Goal: Task Accomplishment & Management: Complete application form

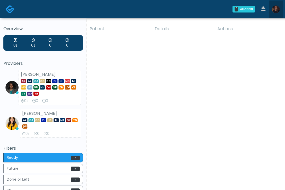
click at [274, 9] on img at bounding box center [275, 9] width 8 height 8
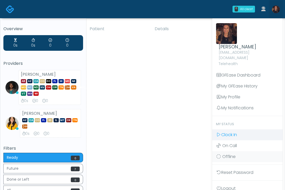
click at [232, 132] on span "Clock In" at bounding box center [229, 135] width 16 height 6
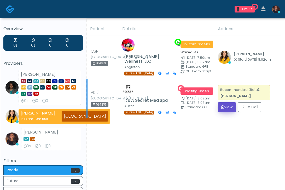
click at [220, 103] on button "View" at bounding box center [226, 107] width 18 height 10
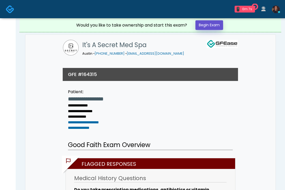
click at [209, 28] on link "Begin Exam" at bounding box center [209, 25] width 28 height 10
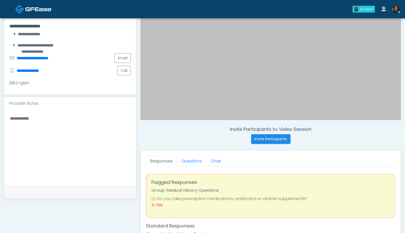
scroll to position [109, 0]
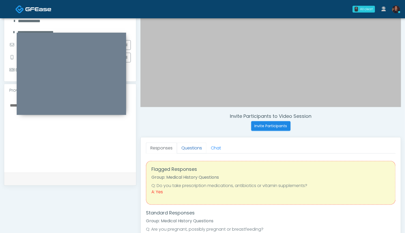
click at [187, 150] on link "Questions" at bounding box center [191, 147] width 29 height 11
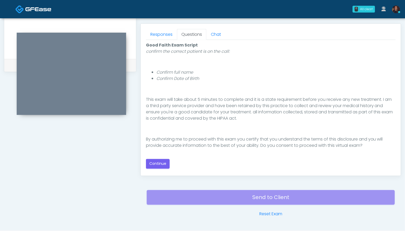
scroll to position [227, 0]
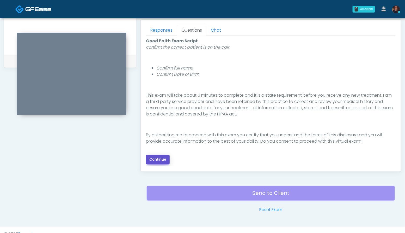
click at [163, 158] on button "Continue" at bounding box center [158, 160] width 24 height 10
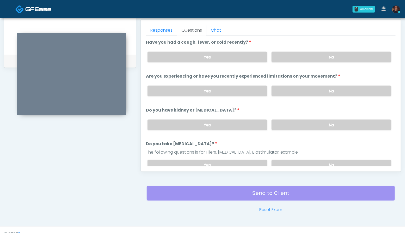
scroll to position [235, 0]
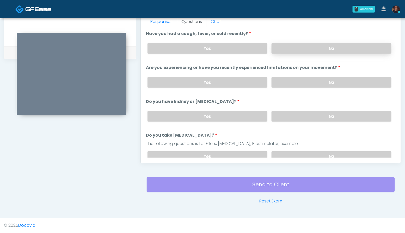
click at [284, 53] on label "No" at bounding box center [332, 48] width 120 height 11
click at [284, 79] on label "No" at bounding box center [332, 82] width 120 height 11
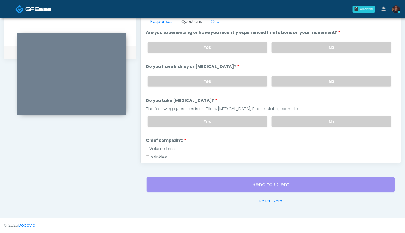
scroll to position [36, 0]
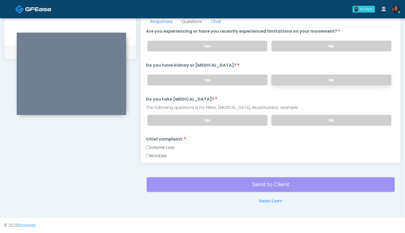
click at [284, 79] on label "No" at bounding box center [332, 80] width 120 height 11
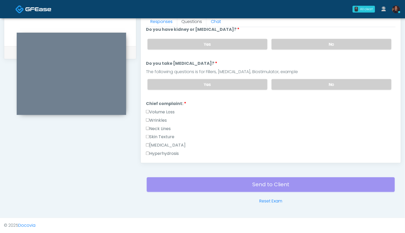
scroll to position [73, 0]
click at [284, 85] on label "No" at bounding box center [332, 83] width 120 height 11
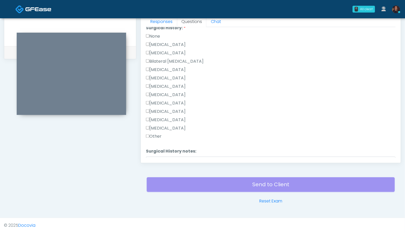
scroll to position [303, 0]
click at [152, 35] on label "None" at bounding box center [153, 35] width 14 height 6
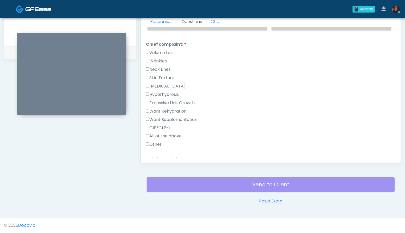
scroll to position [131, 0]
click at [165, 58] on label "Wrinkles" at bounding box center [156, 61] width 21 height 6
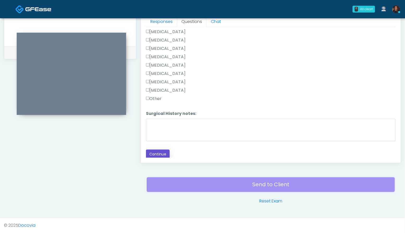
click at [161, 150] on button "Continue" at bounding box center [158, 154] width 24 height 10
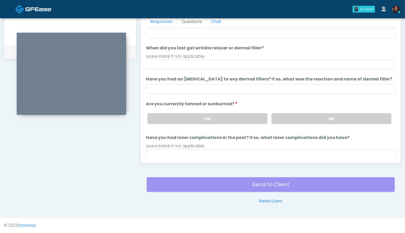
scroll to position [23, 0]
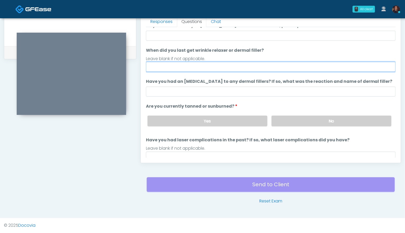
click at [190, 67] on input "When did you last get wrinkle relaxer or dermal filler?" at bounding box center [271, 67] width 250 height 10
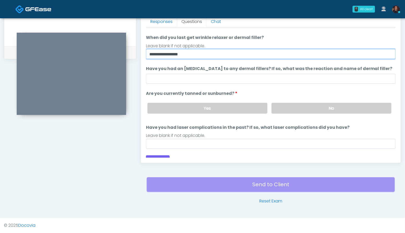
scroll to position [43, 0]
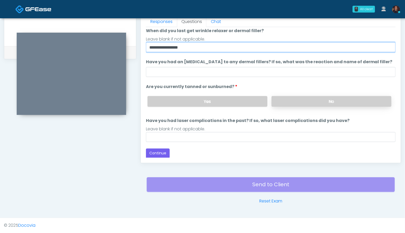
type input "**********"
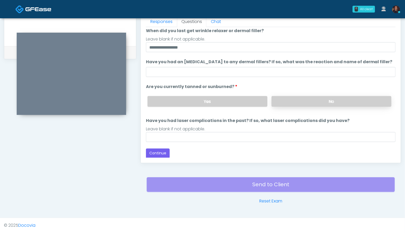
click at [284, 98] on label "No" at bounding box center [332, 101] width 120 height 11
click at [161, 154] on button "Continue" at bounding box center [158, 153] width 24 height 10
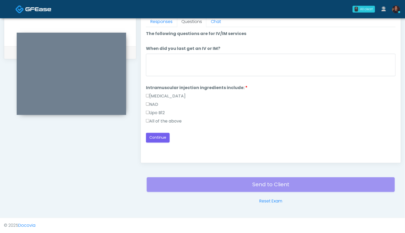
scroll to position [0, 0]
click at [174, 120] on label "All of the above" at bounding box center [164, 121] width 36 height 6
click at [163, 136] on button "Continue" at bounding box center [158, 138] width 24 height 10
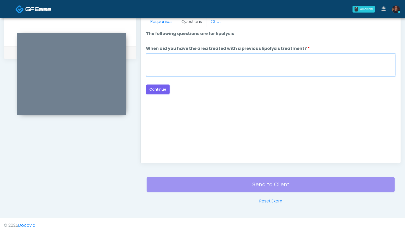
click at [228, 71] on textarea "When did you have the area treated with a previous lipolysis treatment?" at bounding box center [271, 65] width 250 height 22
type textarea "***"
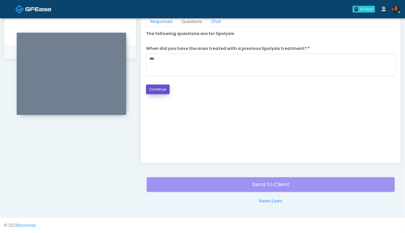
click at [165, 87] on button "Continue" at bounding box center [158, 89] width 24 height 10
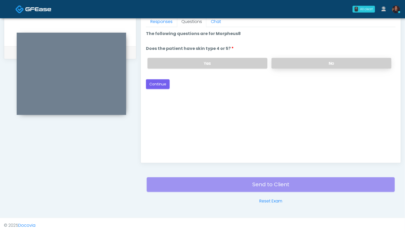
click at [284, 61] on label "No" at bounding box center [332, 63] width 120 height 11
click at [161, 82] on button "Continue" at bounding box center [158, 84] width 24 height 10
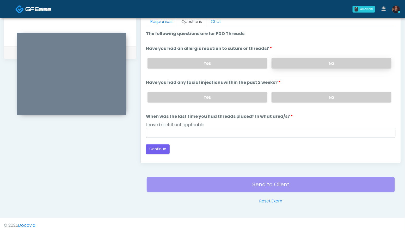
click at [284, 58] on label "No" at bounding box center [332, 63] width 120 height 11
click at [284, 90] on div "Yes No" at bounding box center [269, 97] width 252 height 19
click at [284, 95] on label "No" at bounding box center [332, 97] width 120 height 11
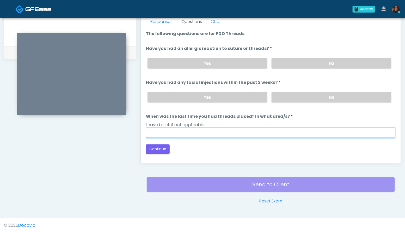
click at [200, 128] on input "When was the last time you had threads placed? In what area/s?" at bounding box center [271, 133] width 250 height 10
type input "***"
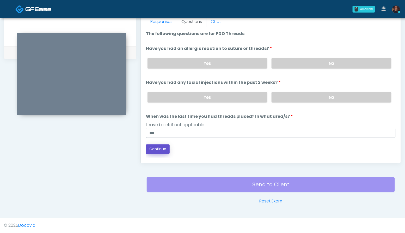
click at [159, 148] on button "Continue" at bounding box center [158, 149] width 24 height 10
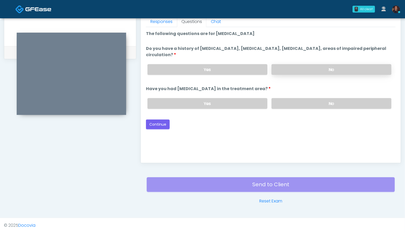
click at [284, 70] on label "No" at bounding box center [332, 69] width 120 height 11
click at [284, 101] on label "No" at bounding box center [332, 103] width 120 height 11
click at [160, 123] on button "Continue" at bounding box center [158, 124] width 24 height 10
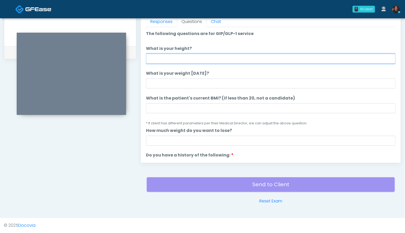
click at [174, 60] on input "What is your height?" at bounding box center [271, 59] width 250 height 10
type input "***"
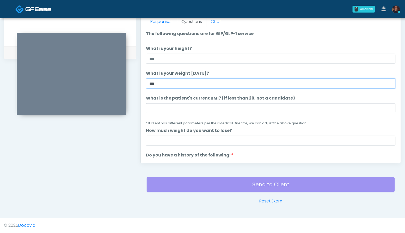
type input "***"
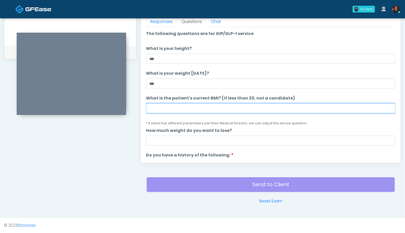
click at [163, 106] on input "What is the patient's current BMI? (if less than 20, not a candidate)" at bounding box center [271, 108] width 250 height 10
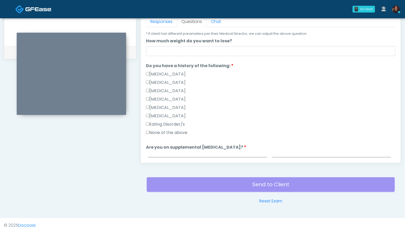
scroll to position [92, 0]
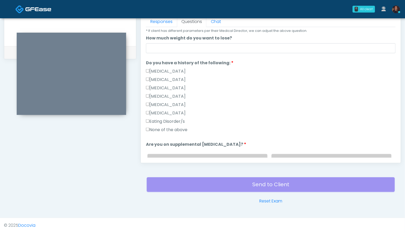
type input "****"
click at [178, 130] on label "None of the above" at bounding box center [166, 129] width 41 height 6
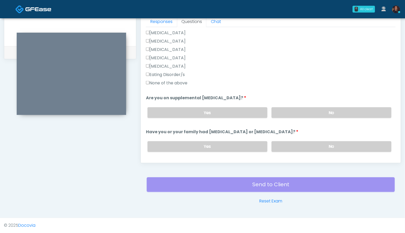
scroll to position [140, 0]
click at [284, 116] on label "No" at bounding box center [332, 112] width 120 height 11
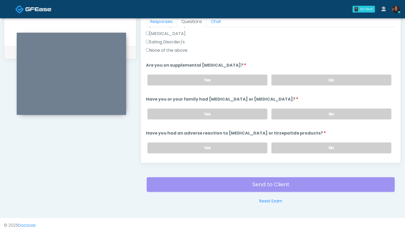
scroll to position [172, 0]
click at [284, 112] on label "No" at bounding box center [332, 113] width 120 height 11
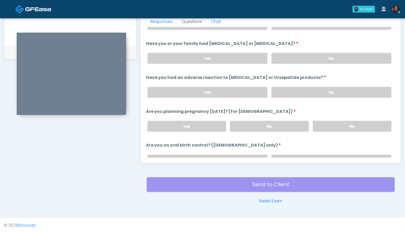
scroll to position [228, 0]
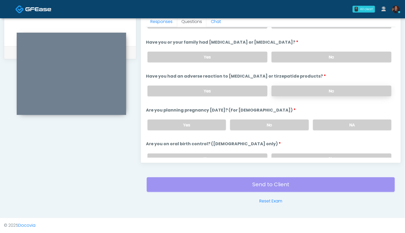
click at [284, 90] on label "No" at bounding box center [332, 91] width 120 height 11
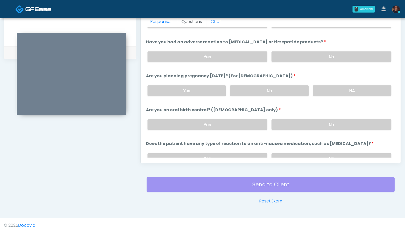
scroll to position [263, 0]
click at [270, 86] on label "No" at bounding box center [269, 90] width 78 height 11
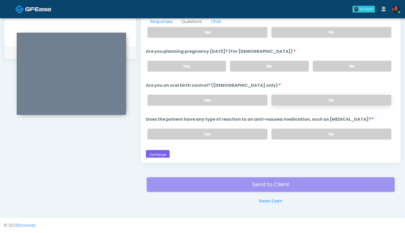
click at [284, 98] on label "No" at bounding box center [332, 100] width 120 height 11
click at [284, 135] on label "No" at bounding box center [332, 134] width 120 height 11
click at [166, 152] on button "Continue" at bounding box center [158, 155] width 24 height 10
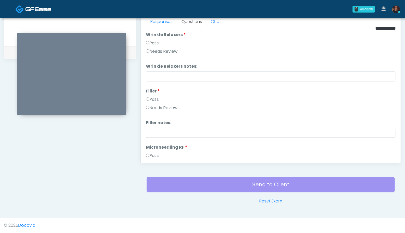
scroll to position [0, 0]
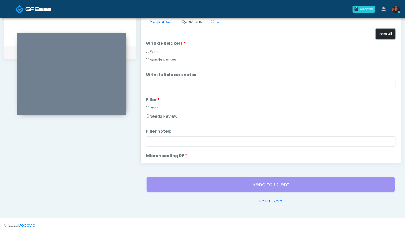
click at [284, 34] on button "Pass All" at bounding box center [386, 34] width 20 height 10
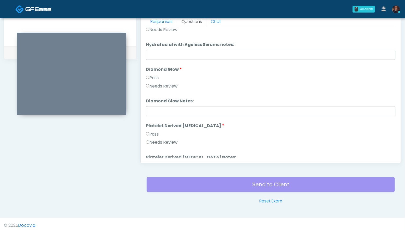
scroll to position [962, 0]
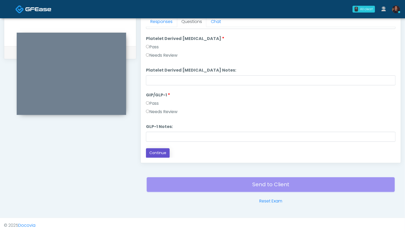
click at [157, 153] on button "Continue" at bounding box center [158, 153] width 24 height 10
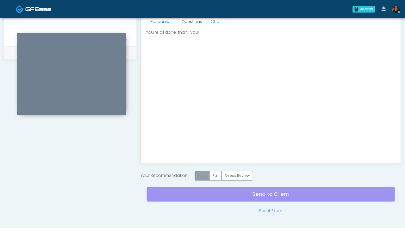
click at [203, 176] on label "Pass" at bounding box center [202, 176] width 15 height 10
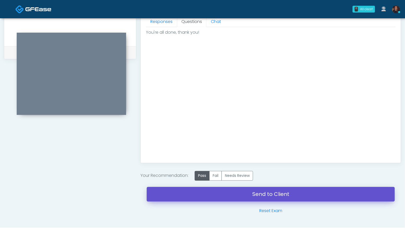
click at [182, 190] on link "Send to Client" at bounding box center [271, 194] width 248 height 15
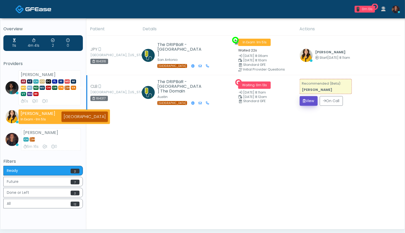
click at [305, 101] on button "View" at bounding box center [309, 101] width 18 height 10
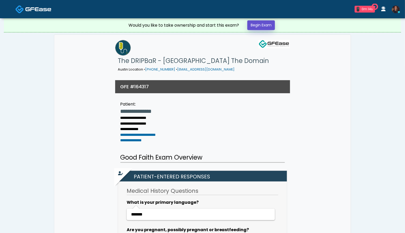
click at [268, 28] on link "Begin Exam" at bounding box center [261, 25] width 28 height 10
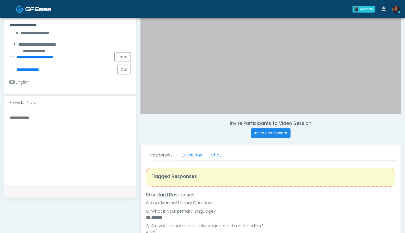
scroll to position [142, 0]
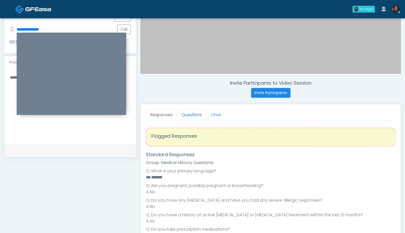
click at [192, 113] on link "Questions" at bounding box center [191, 114] width 29 height 11
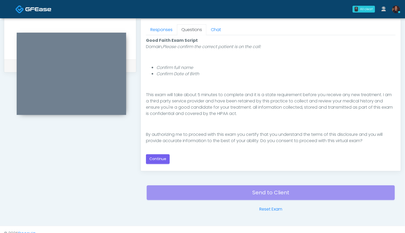
scroll to position [235, 0]
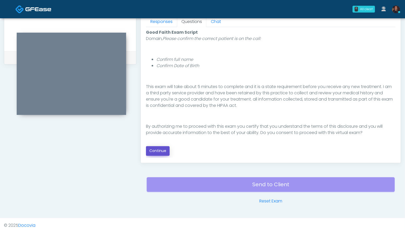
click at [167, 152] on button "Continue" at bounding box center [158, 151] width 24 height 10
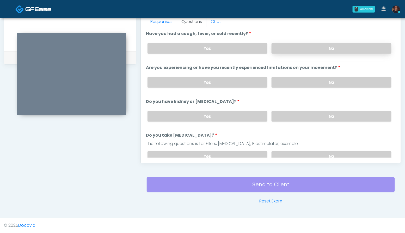
click at [346, 49] on label "No" at bounding box center [332, 48] width 120 height 11
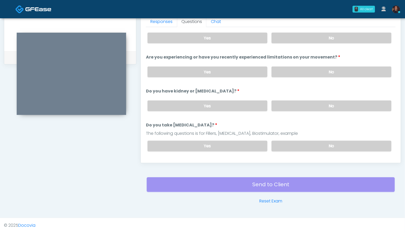
scroll to position [12, 0]
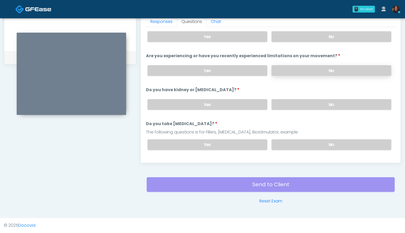
click at [335, 69] on label "No" at bounding box center [332, 70] width 120 height 11
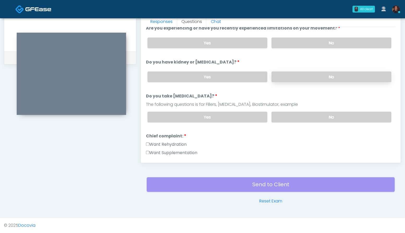
click at [339, 76] on label "No" at bounding box center [332, 76] width 120 height 11
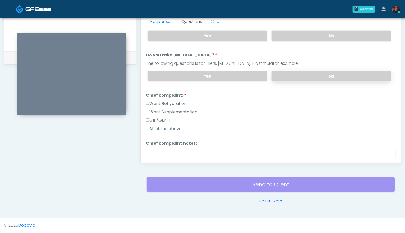
click at [343, 76] on label "No" at bounding box center [332, 76] width 120 height 11
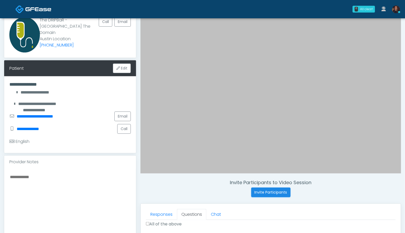
scroll to position [43, 0]
click at [56, 186] on textarea at bounding box center [70, 205] width 122 height 64
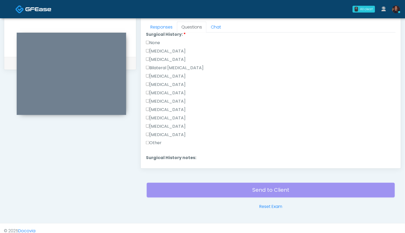
scroll to position [273, 0]
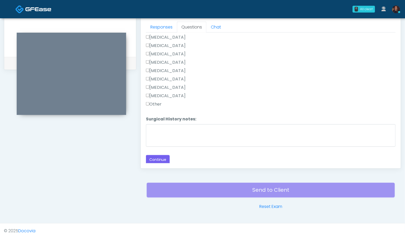
type textarea "**********"
click at [157, 105] on label "Other" at bounding box center [154, 104] width 16 height 6
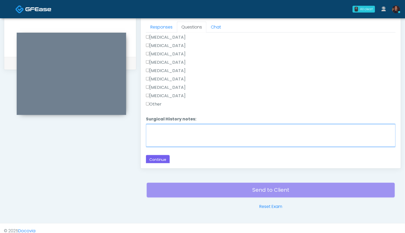
click at [164, 140] on textarea "Surgical History notes:" at bounding box center [271, 135] width 250 height 22
click at [160, 127] on textarea "**********" at bounding box center [271, 135] width 250 height 22
drag, startPoint x: 186, startPoint y: 129, endPoint x: 136, endPoint y: 124, distance: 49.8
click at [136, 124] on div "**********" at bounding box center [202, 11] width 397 height 398
click at [190, 130] on textarea "**********" at bounding box center [271, 135] width 250 height 22
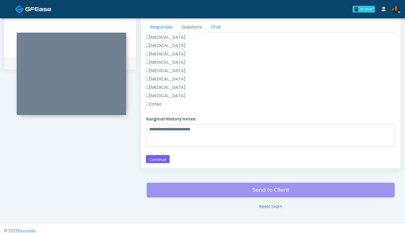
click at [186, 34] on label "Breast Augmentation" at bounding box center [166, 37] width 40 height 6
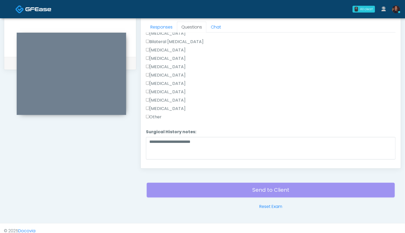
scroll to position [260, 0]
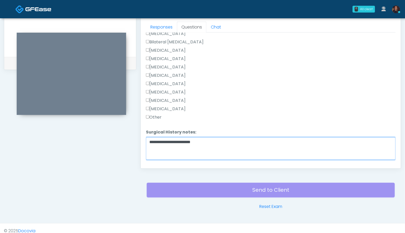
click at [213, 142] on textarea "**********" at bounding box center [271, 148] width 250 height 22
click at [183, 142] on textarea "**********" at bounding box center [271, 148] width 250 height 22
click at [224, 141] on textarea "**********" at bounding box center [271, 148] width 250 height 22
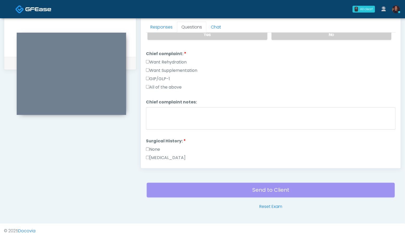
scroll to position [127, 0]
type textarea "**********"
click at [180, 60] on label "Want Rehydration" at bounding box center [166, 62] width 41 height 6
click at [180, 69] on label "Want Supplementation" at bounding box center [171, 71] width 51 height 6
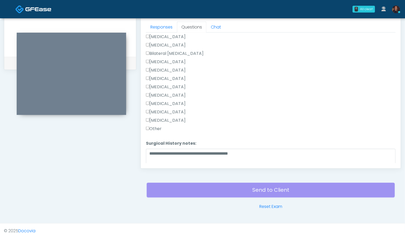
scroll to position [273, 0]
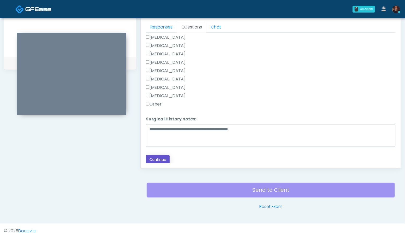
click at [160, 157] on button "Continue" at bounding box center [158, 160] width 24 height 10
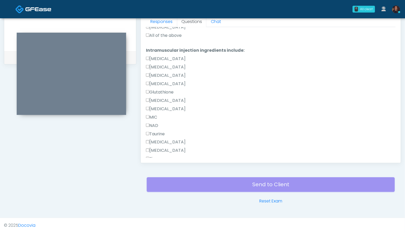
scroll to position [268, 0]
click at [177, 34] on label "All of the above" at bounding box center [164, 35] width 36 height 6
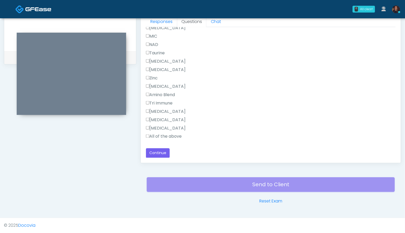
click at [180, 137] on label "All of the above" at bounding box center [164, 136] width 36 height 6
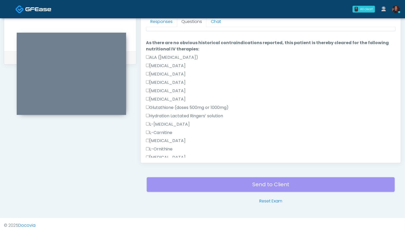
scroll to position [0, 0]
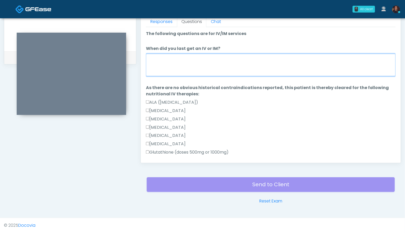
click at [196, 66] on textarea "When did you last get an IV or IM?" at bounding box center [271, 65] width 250 height 22
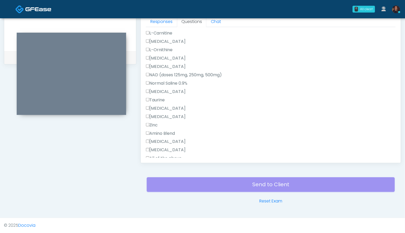
scroll to position [348, 0]
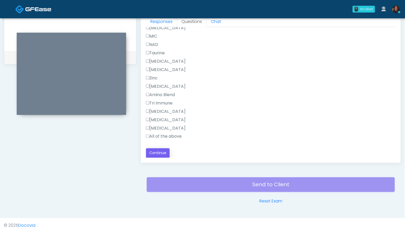
type textarea "**********"
click at [161, 151] on button "Continue" at bounding box center [158, 153] width 24 height 10
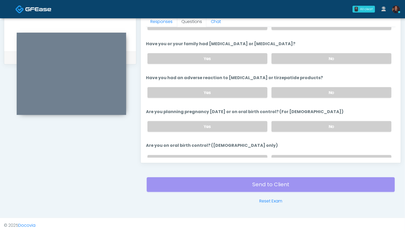
scroll to position [287, 0]
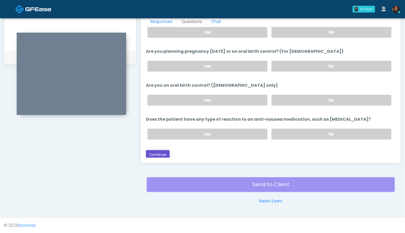
click at [155, 153] on button "Continue" at bounding box center [158, 155] width 24 height 10
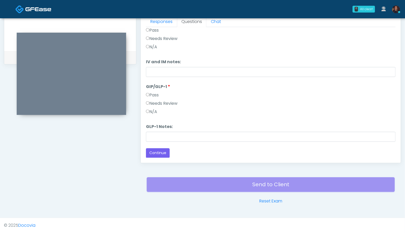
scroll to position [0, 0]
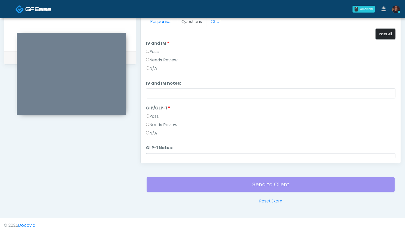
click at [385, 34] on button "Pass All" at bounding box center [386, 34] width 20 height 10
click at [157, 134] on label "N/A" at bounding box center [151, 133] width 11 height 6
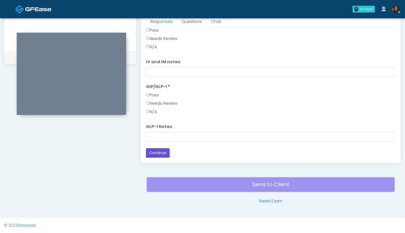
click at [157, 151] on button "Continue" at bounding box center [158, 153] width 24 height 10
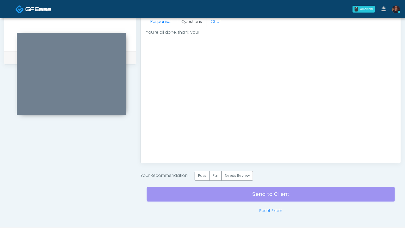
scroll to position [0, 0]
click at [204, 173] on label "Pass" at bounding box center [202, 176] width 15 height 10
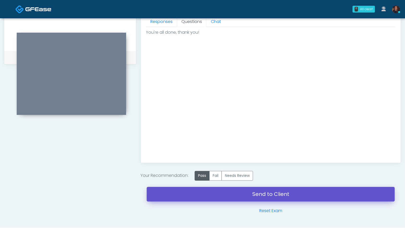
click at [176, 190] on link "Send to Client" at bounding box center [271, 194] width 248 height 15
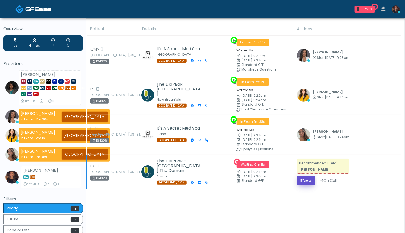
click at [298, 178] on button "View" at bounding box center [306, 180] width 18 height 10
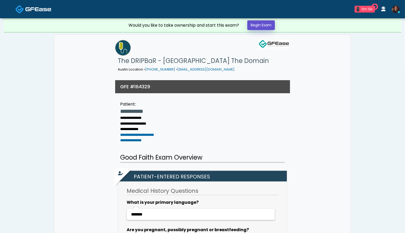
click at [261, 26] on link "Begin Exam" at bounding box center [261, 25] width 28 height 10
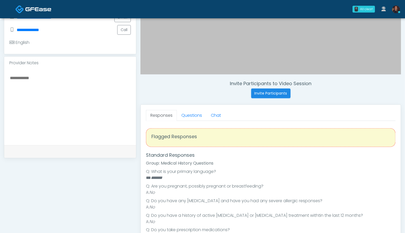
scroll to position [214, 0]
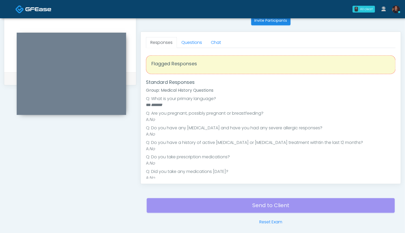
click at [189, 35] on div "Responses Questions Chat Good Faith Exam Script Good Faith Exam Script INTRODUC…" at bounding box center [271, 108] width 260 height 152
click at [189, 40] on link "Questions" at bounding box center [191, 42] width 29 height 11
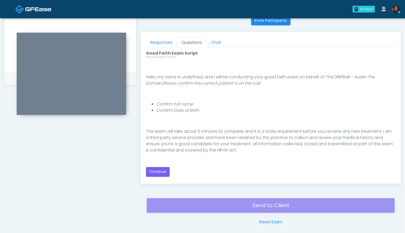
scroll to position [48, 0]
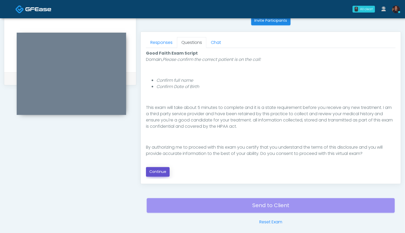
click at [160, 171] on button "Continue" at bounding box center [158, 172] width 24 height 10
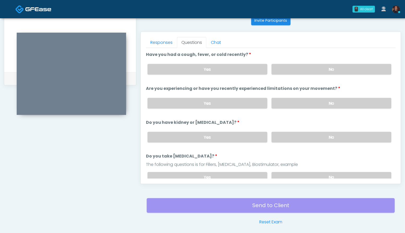
scroll to position [235, 0]
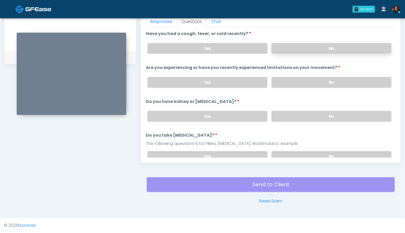
click at [340, 45] on label "No" at bounding box center [332, 48] width 120 height 11
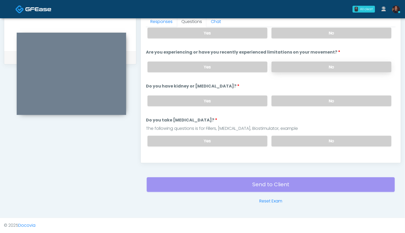
click at [342, 67] on label "No" at bounding box center [332, 67] width 120 height 11
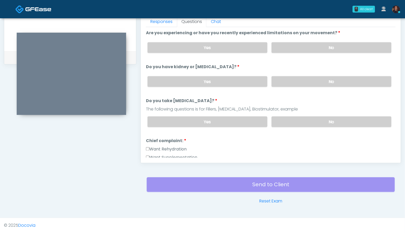
scroll to position [37, 0]
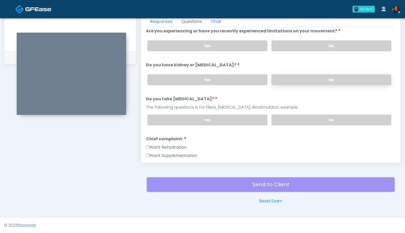
click at [338, 76] on label "No" at bounding box center [332, 79] width 120 height 11
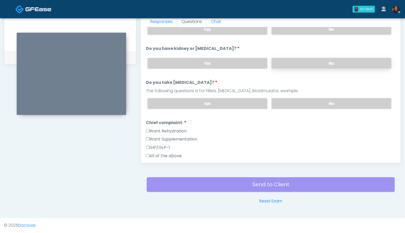
scroll to position [60, 0]
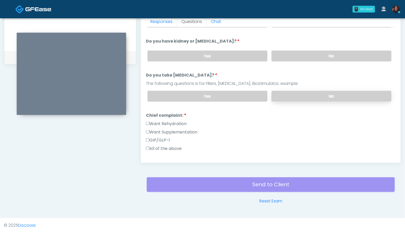
click at [340, 91] on label "No" at bounding box center [332, 96] width 120 height 11
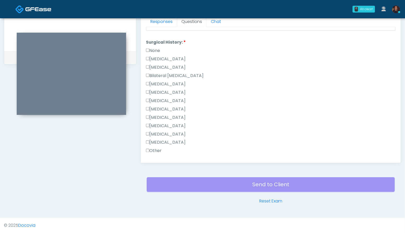
scroll to position [220, 0]
click at [168, 140] on label "Tonsillectomy" at bounding box center [166, 143] width 40 height 6
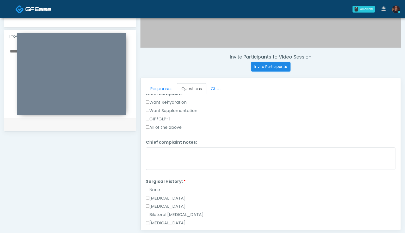
scroll to position [169, 0]
click at [179, 102] on label "Want Rehydration" at bounding box center [166, 102] width 41 height 6
click at [179, 110] on label "Want Supplementation" at bounding box center [171, 110] width 51 height 6
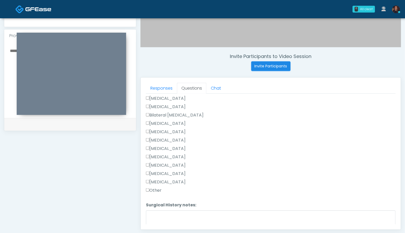
scroll to position [273, 0]
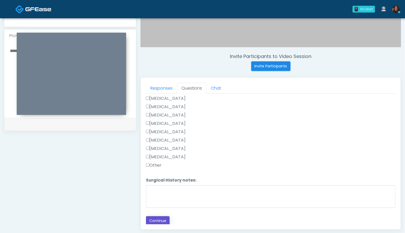
click at [160, 221] on button "Continue" at bounding box center [158, 221] width 24 height 10
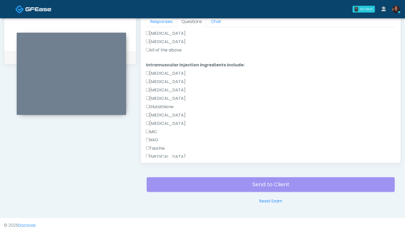
scroll to position [250, 0]
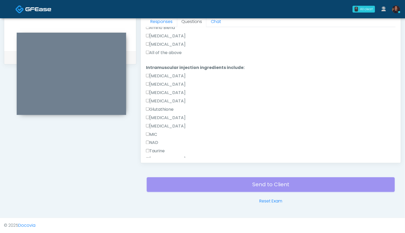
click at [178, 53] on label "All of the above" at bounding box center [164, 53] width 36 height 6
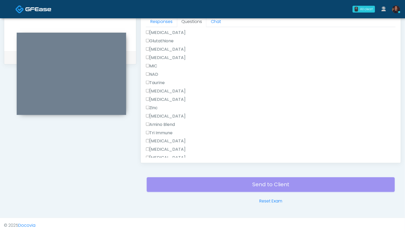
scroll to position [348, 0]
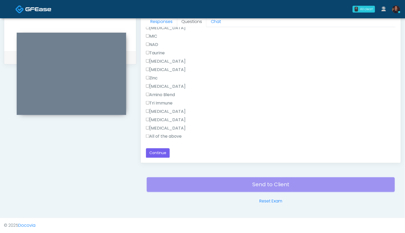
click at [172, 134] on label "All of the above" at bounding box center [164, 136] width 36 height 6
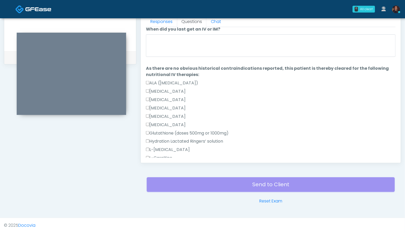
scroll to position [0, 0]
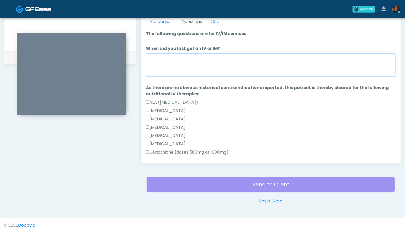
click at [216, 62] on textarea "When did you last get an IV or IM?" at bounding box center [271, 65] width 250 height 22
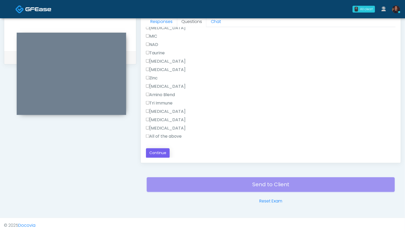
type textarea "**********"
click at [164, 156] on button "Continue" at bounding box center [158, 153] width 24 height 10
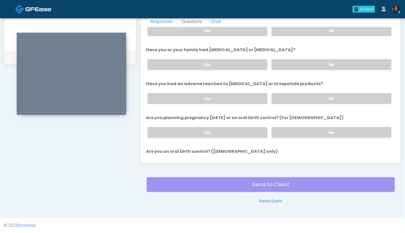
scroll to position [287, 0]
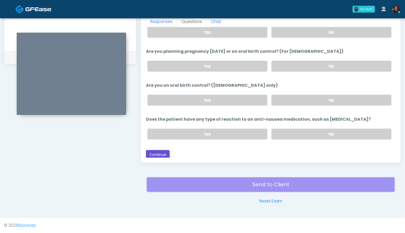
click at [160, 153] on button "Continue" at bounding box center [158, 155] width 24 height 10
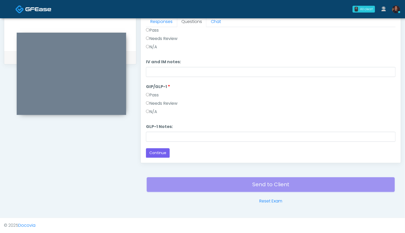
scroll to position [0, 0]
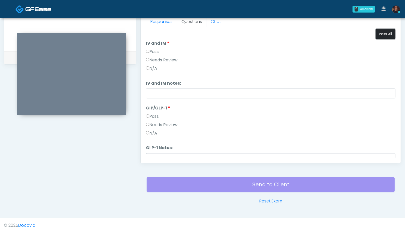
click at [386, 34] on button "Pass All" at bounding box center [386, 34] width 20 height 10
click at [154, 131] on label "N/A" at bounding box center [151, 133] width 11 height 6
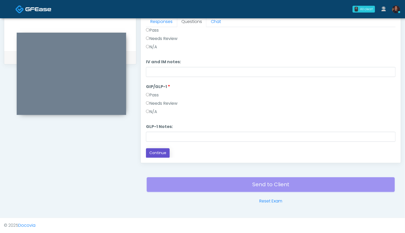
click at [157, 155] on button "Continue" at bounding box center [158, 153] width 24 height 10
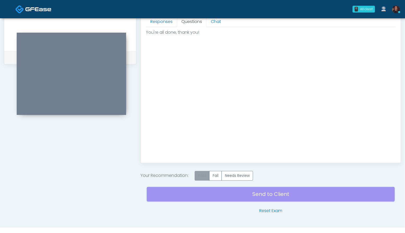
click at [201, 175] on label "Pass" at bounding box center [202, 176] width 15 height 10
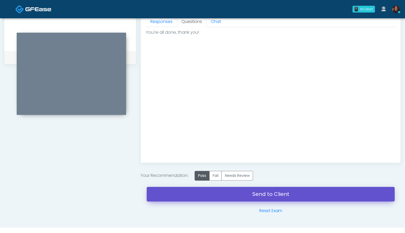
click at [160, 192] on link "Send to Client" at bounding box center [271, 194] width 248 height 15
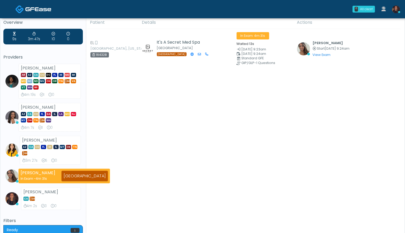
scroll to position [6, 0]
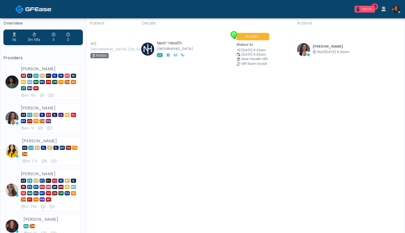
click at [317, 53] on span "Start" at bounding box center [321, 52] width 8 height 4
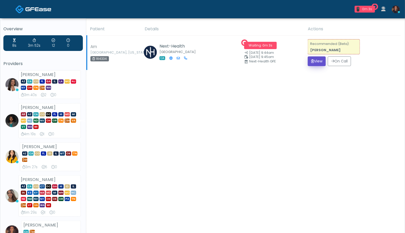
click at [310, 57] on button "View" at bounding box center [317, 61] width 18 height 10
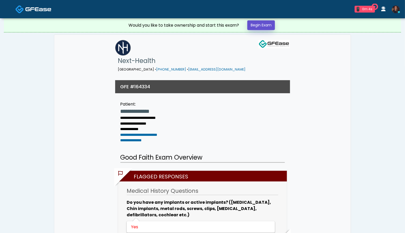
click at [266, 27] on link "Begin Exam" at bounding box center [261, 25] width 28 height 10
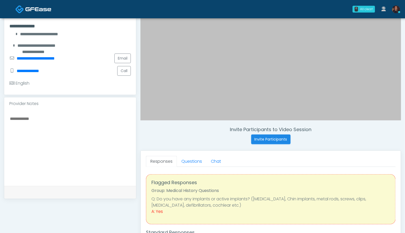
scroll to position [113, 0]
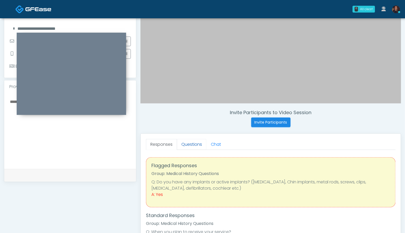
click at [193, 142] on link "Questions" at bounding box center [191, 144] width 29 height 11
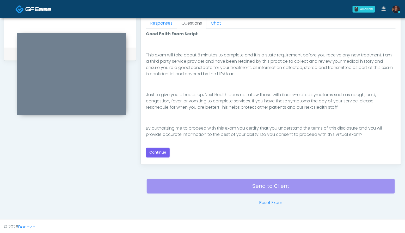
scroll to position [235, 0]
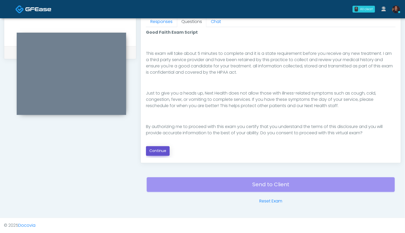
click at [167, 151] on button "Continue" at bounding box center [158, 151] width 24 height 10
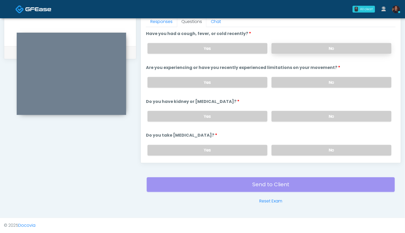
click at [356, 48] on label "No" at bounding box center [332, 48] width 120 height 11
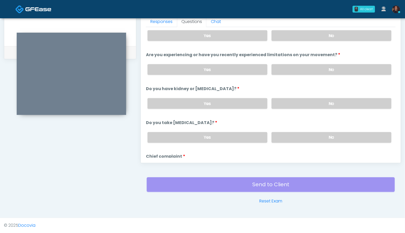
scroll to position [16, 0]
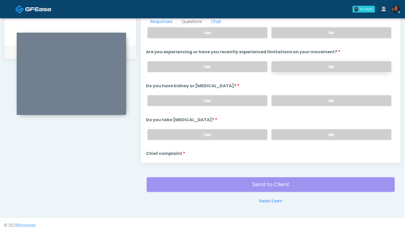
click at [336, 68] on label "No" at bounding box center [332, 66] width 120 height 11
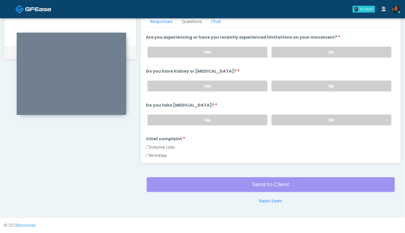
scroll to position [37, 0]
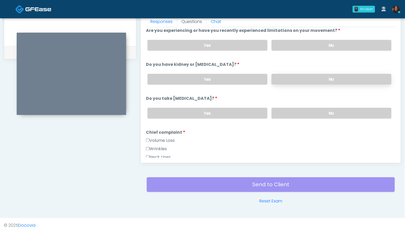
click at [341, 74] on label "No" at bounding box center [332, 79] width 120 height 11
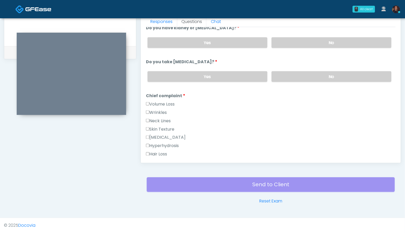
scroll to position [80, 0]
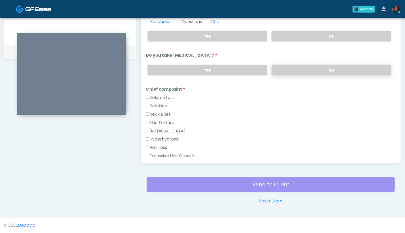
click at [339, 65] on label "No" at bounding box center [332, 70] width 120 height 11
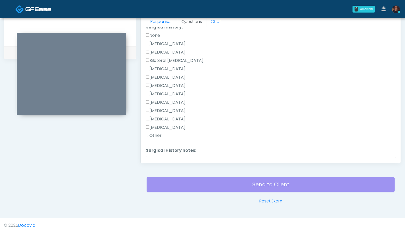
scroll to position [295, 0]
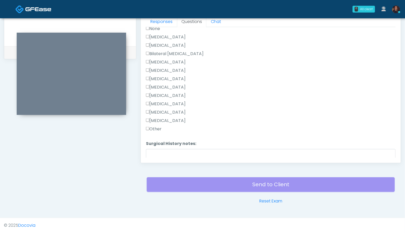
click at [156, 126] on label "Other" at bounding box center [154, 129] width 16 height 6
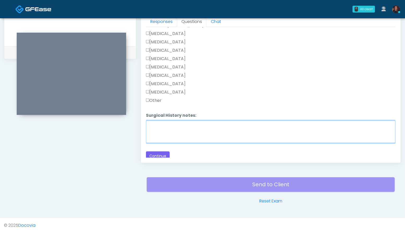
click at [168, 135] on textarea "Surgical History notes:" at bounding box center [271, 131] width 250 height 22
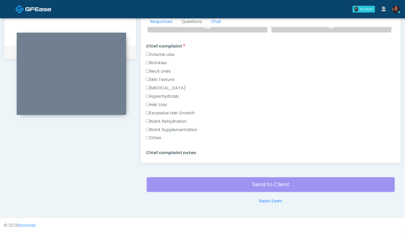
scroll to position [123, 0]
type textarea "**********"
click at [166, 120] on label "Want Rehydration" at bounding box center [166, 121] width 41 height 6
click at [163, 120] on label "Want Rehydration" at bounding box center [166, 121] width 41 height 6
click at [155, 136] on label "Other" at bounding box center [154, 138] width 16 height 6
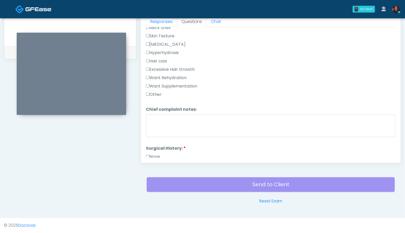
scroll to position [184, 0]
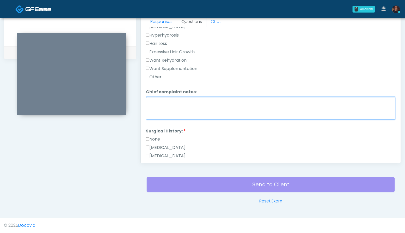
click at [179, 111] on textarea "Chief complaint notes:" at bounding box center [271, 108] width 250 height 22
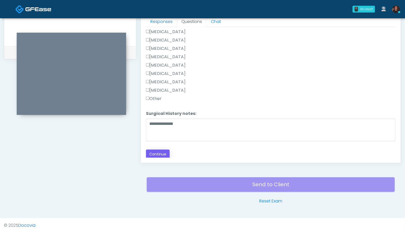
type textarea "***"
click at [165, 152] on button "Continue" at bounding box center [158, 154] width 24 height 10
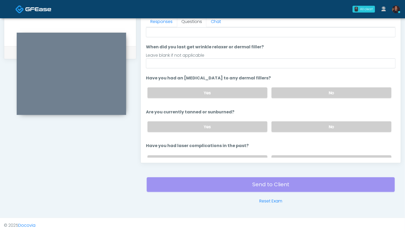
scroll to position [60, 0]
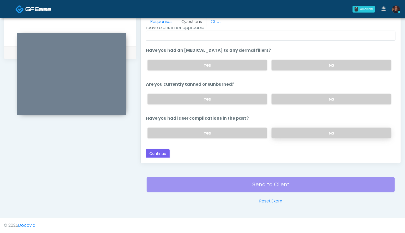
click at [341, 132] on label "No" at bounding box center [332, 133] width 120 height 11
click at [158, 153] on button "Continue" at bounding box center [158, 154] width 24 height 10
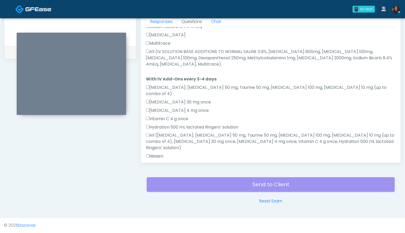
scroll to position [315, 0]
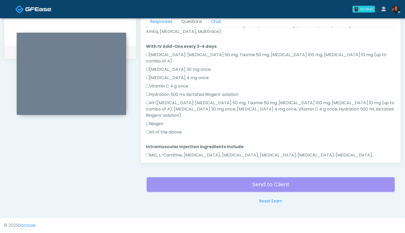
click at [165, 173] on button "Continue" at bounding box center [158, 178] width 24 height 10
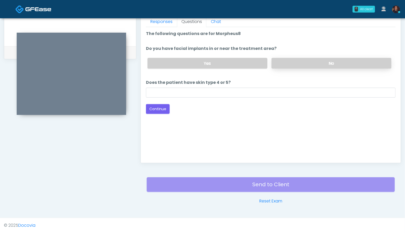
click at [340, 60] on label "No" at bounding box center [332, 63] width 120 height 11
click at [159, 109] on button "Continue" at bounding box center [158, 109] width 24 height 10
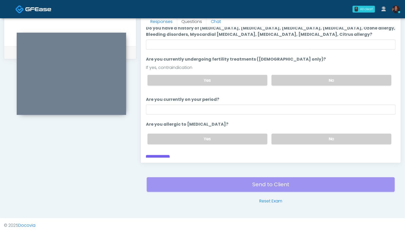
scroll to position [21, 0]
click at [353, 138] on label "No" at bounding box center [332, 138] width 120 height 11
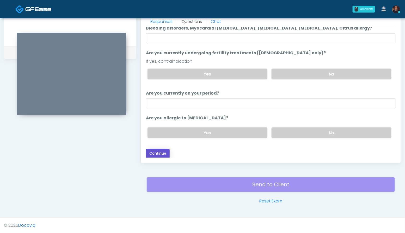
click at [166, 154] on button "Continue" at bounding box center [158, 154] width 24 height 10
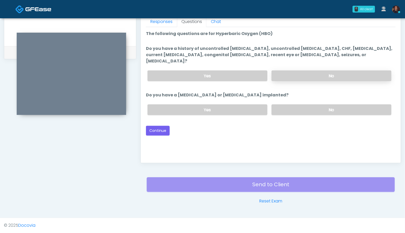
click at [353, 70] on label "No" at bounding box center [332, 75] width 120 height 11
click at [337, 105] on label "No" at bounding box center [332, 109] width 120 height 11
click at [152, 126] on button "Continue" at bounding box center [158, 131] width 24 height 10
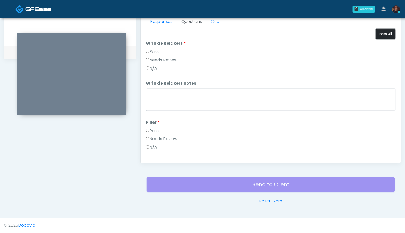
click at [383, 33] on button "Pass All" at bounding box center [386, 34] width 20 height 10
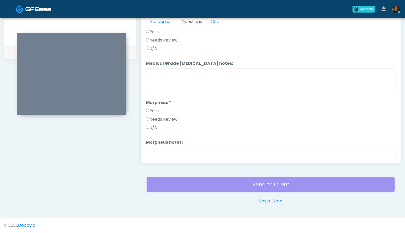
scroll to position [652, 0]
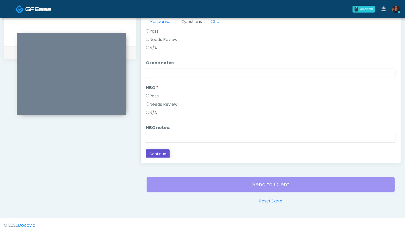
click at [159, 153] on button "Continue" at bounding box center [158, 154] width 24 height 10
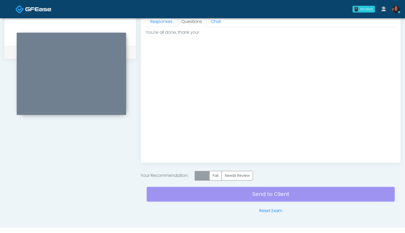
click at [202, 179] on label "Pass" at bounding box center [202, 176] width 15 height 10
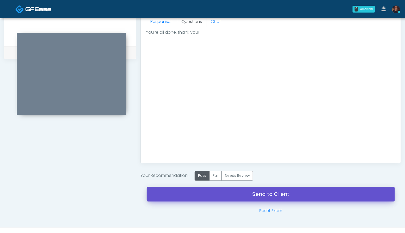
click at [175, 195] on link "Send to Client" at bounding box center [271, 194] width 248 height 15
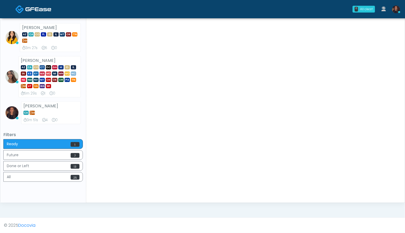
scroll to position [104, 0]
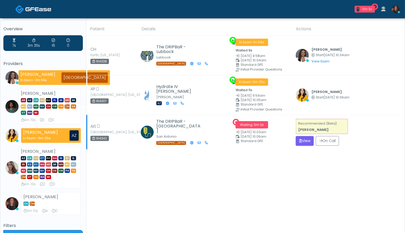
click at [300, 134] on td "Recommended (Beta): [PERSON_NAME] View On Call" at bounding box center [347, 132] width 108 height 34
click at [301, 137] on button "View" at bounding box center [305, 141] width 18 height 10
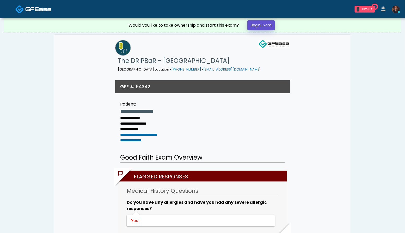
click at [259, 26] on link "Begin Exam" at bounding box center [261, 25] width 28 height 10
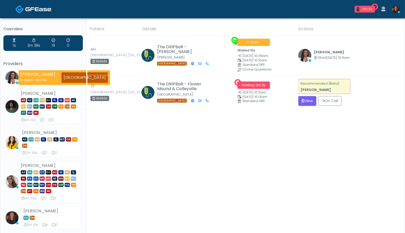
click at [306, 100] on button "View" at bounding box center [308, 101] width 18 height 10
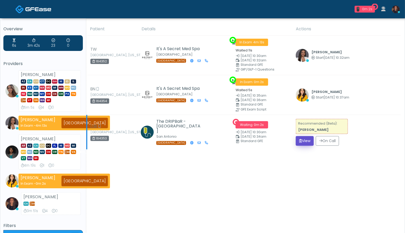
click at [303, 137] on button "View" at bounding box center [305, 141] width 18 height 10
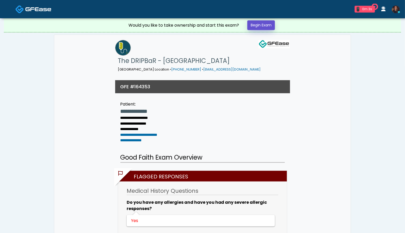
click at [260, 26] on link "Begin Exam" at bounding box center [261, 25] width 28 height 10
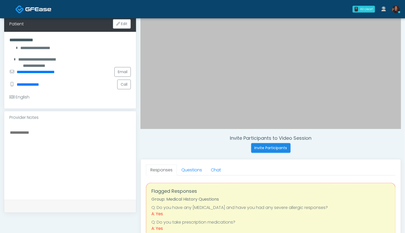
scroll to position [122, 0]
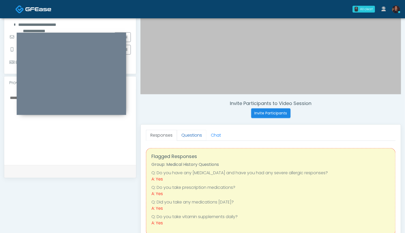
click at [182, 137] on link "Questions" at bounding box center [191, 135] width 29 height 11
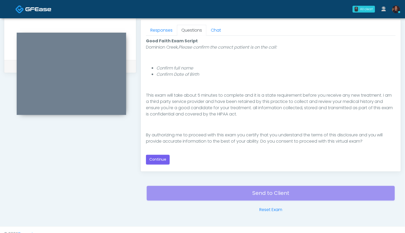
scroll to position [227, 0]
click at [152, 159] on button "Continue" at bounding box center [158, 159] width 24 height 10
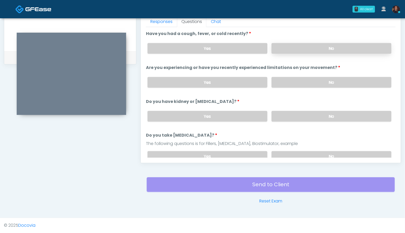
click at [373, 44] on label "No" at bounding box center [332, 48] width 120 height 11
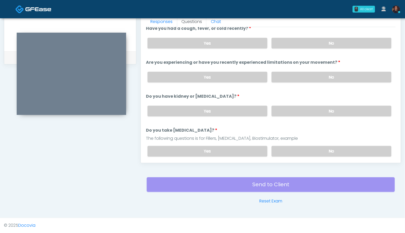
scroll to position [6, 0]
click at [246, 72] on label "Yes" at bounding box center [208, 76] width 120 height 11
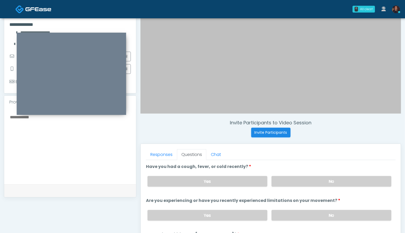
scroll to position [100, 0]
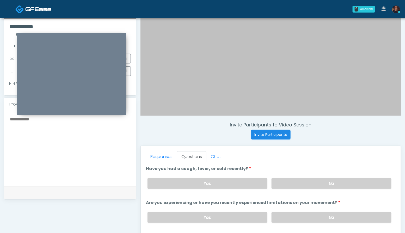
click at [34, 134] on textarea at bounding box center [70, 148] width 122 height 64
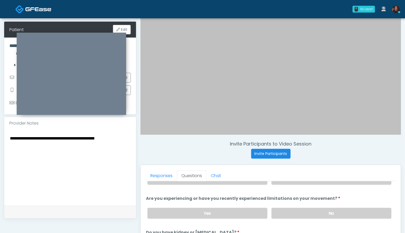
scroll to position [81, 0]
click at [126, 135] on textarea "**********" at bounding box center [70, 167] width 122 height 64
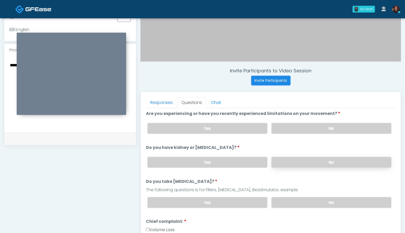
scroll to position [43, 0]
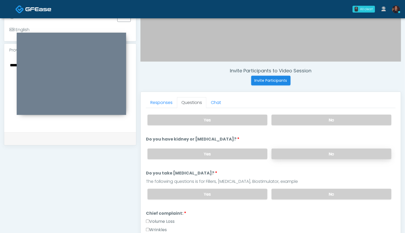
click at [333, 154] on label "No" at bounding box center [332, 153] width 120 height 11
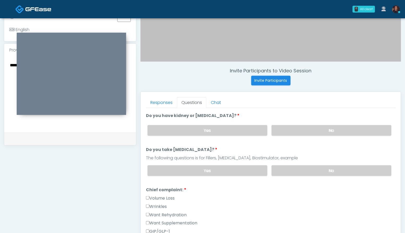
scroll to position [67, 0]
click at [334, 167] on label "No" at bounding box center [332, 170] width 120 height 11
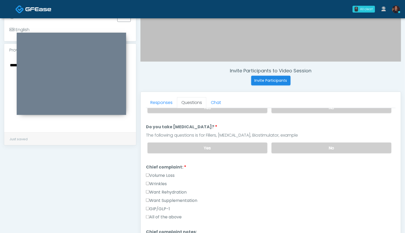
scroll to position [99, 0]
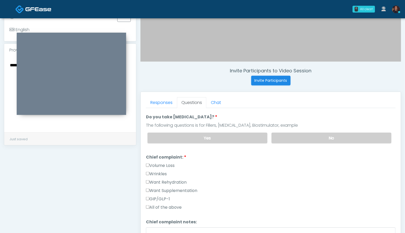
click at [179, 181] on label "Want Rehydration" at bounding box center [166, 182] width 41 height 6
click at [179, 187] on label "Want Supplementation" at bounding box center [171, 190] width 51 height 6
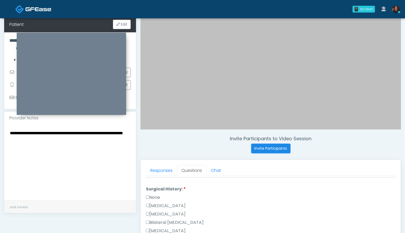
scroll to position [86, 0]
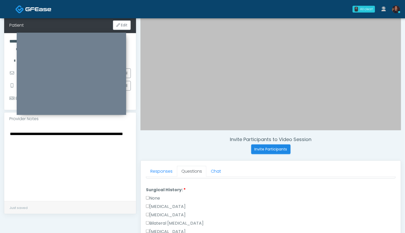
click at [65, 156] on textarea "**********" at bounding box center [70, 162] width 122 height 64
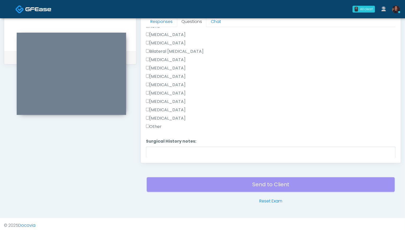
scroll to position [265, 0]
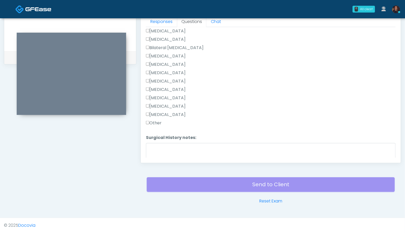
type textarea "**********"
click at [150, 123] on label "Other" at bounding box center [154, 123] width 16 height 6
click at [156, 140] on li "Surgical History notes: Surgical History notes:" at bounding box center [271, 151] width 250 height 33
click at [156, 150] on textarea "Surgical History notes:" at bounding box center [271, 154] width 250 height 22
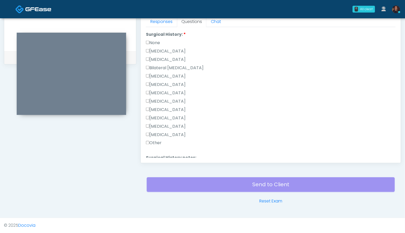
type textarea "***"
click at [171, 67] on label "Bilateral Tubal Ligation" at bounding box center [175, 68] width 58 height 6
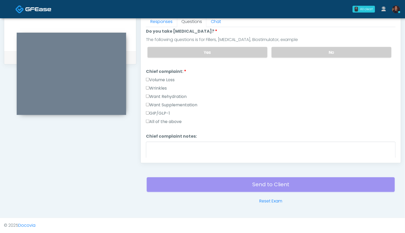
scroll to position [289, 0]
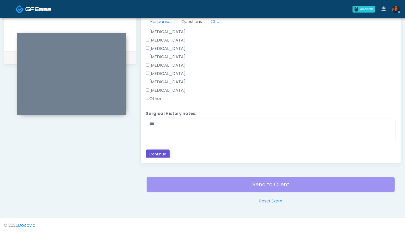
click at [169, 152] on button "Continue" at bounding box center [158, 154] width 24 height 10
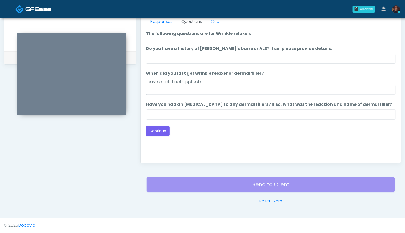
scroll to position [0, 0]
click at [170, 129] on div "Back Continue" at bounding box center [271, 131] width 250 height 10
click at [164, 130] on button "Continue" at bounding box center [158, 131] width 24 height 10
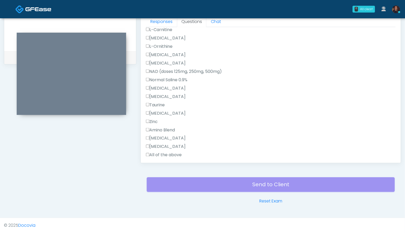
scroll to position [191, 0]
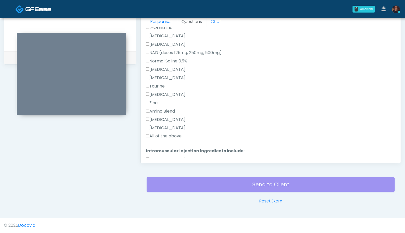
click at [168, 137] on label "All of the above" at bounding box center [164, 136] width 36 height 6
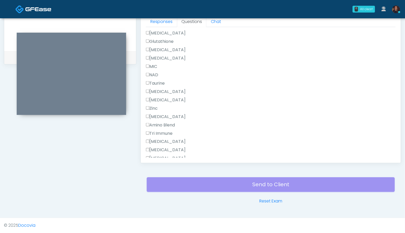
scroll to position [373, 0]
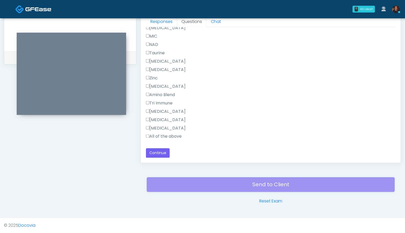
click at [170, 132] on div "Pepcid" at bounding box center [271, 129] width 250 height 8
click at [170, 137] on label "All of the above" at bounding box center [164, 136] width 36 height 6
click at [165, 149] on button "Continue" at bounding box center [158, 153] width 24 height 10
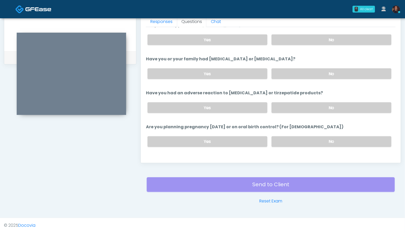
scroll to position [287, 0]
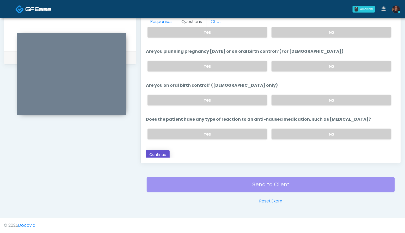
click at [166, 153] on button "Continue" at bounding box center [158, 155] width 24 height 10
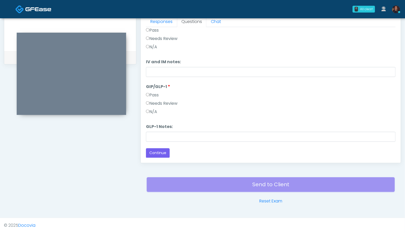
scroll to position [0, 0]
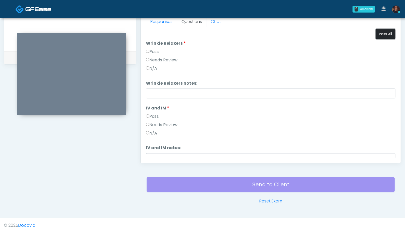
click at [385, 34] on button "Pass All" at bounding box center [386, 34] width 20 height 10
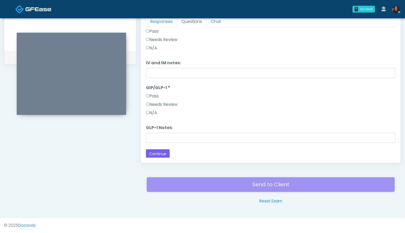
scroll to position [86, 0]
click at [157, 112] on label "N/A" at bounding box center [151, 111] width 11 height 6
click at [161, 151] on button "Continue" at bounding box center [158, 153] width 24 height 10
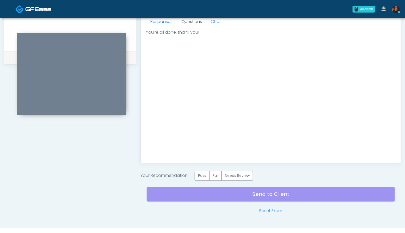
scroll to position [0, 0]
click at [201, 172] on label "Pass" at bounding box center [202, 176] width 15 height 10
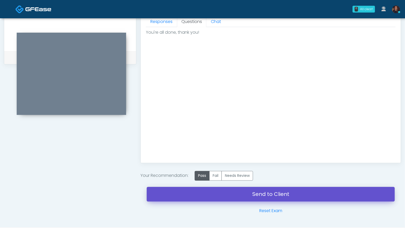
click at [173, 189] on link "Send to Client" at bounding box center [271, 194] width 248 height 15
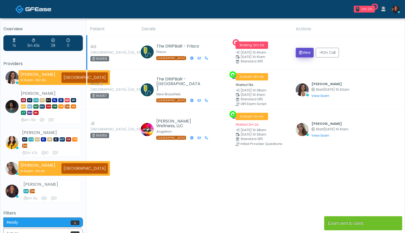
click at [300, 55] on button "View" at bounding box center [305, 53] width 18 height 10
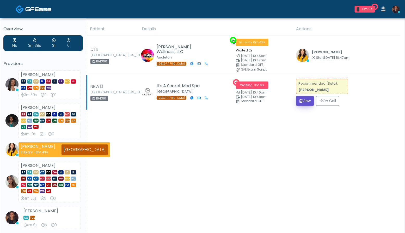
click at [306, 102] on button "View" at bounding box center [305, 101] width 18 height 10
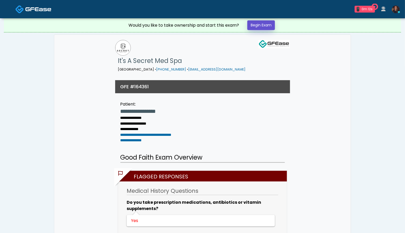
click at [259, 25] on link "Begin Exam" at bounding box center [261, 25] width 28 height 10
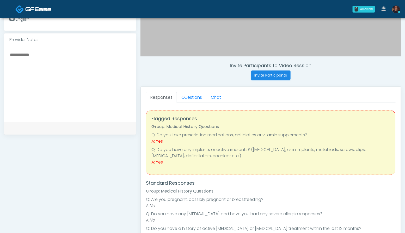
scroll to position [166, 0]
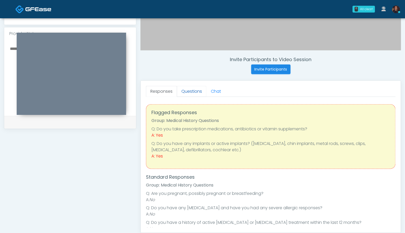
click at [190, 95] on link "Questions" at bounding box center [191, 91] width 29 height 11
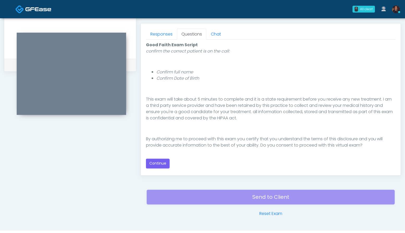
scroll to position [226, 0]
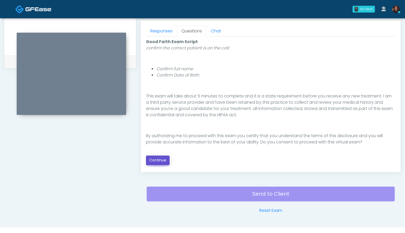
click at [164, 158] on button "Continue" at bounding box center [158, 160] width 24 height 10
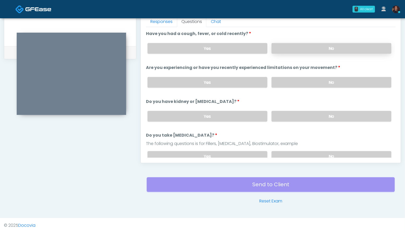
click at [357, 51] on label "No" at bounding box center [332, 48] width 120 height 11
click at [354, 80] on label "No" at bounding box center [332, 82] width 120 height 11
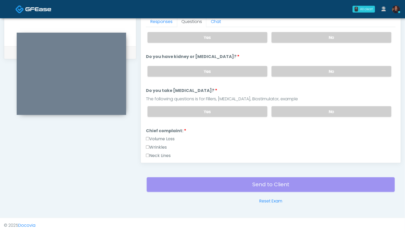
scroll to position [45, 0]
click at [342, 65] on label "No" at bounding box center [332, 70] width 120 height 11
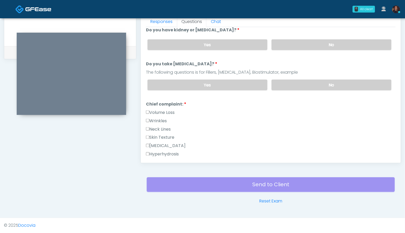
scroll to position [73, 0]
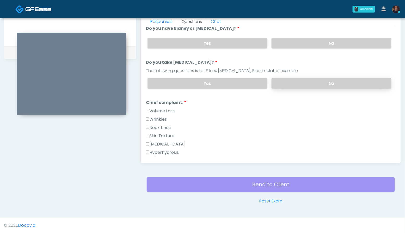
click at [339, 80] on label "No" at bounding box center [332, 83] width 120 height 11
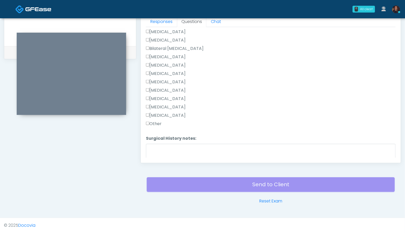
scroll to position [315, 0]
click at [160, 120] on label "Other" at bounding box center [154, 123] width 16 height 6
click at [164, 153] on textarea "Surgical History notes:" at bounding box center [271, 154] width 250 height 22
click at [182, 54] on label "Breast Augmentation" at bounding box center [166, 56] width 40 height 6
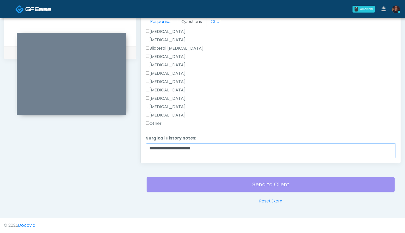
click at [224, 145] on textarea "**********" at bounding box center [271, 154] width 250 height 22
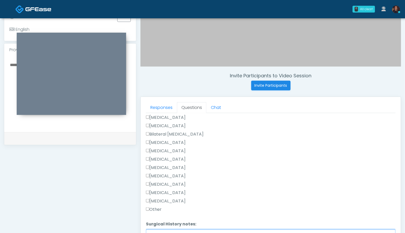
scroll to position [77, 0]
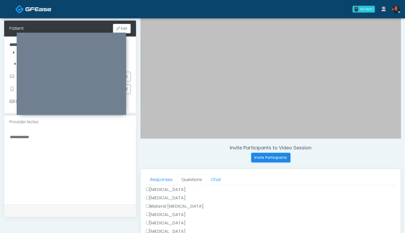
type textarea "**********"
click at [89, 178] on textarea at bounding box center [70, 165] width 122 height 64
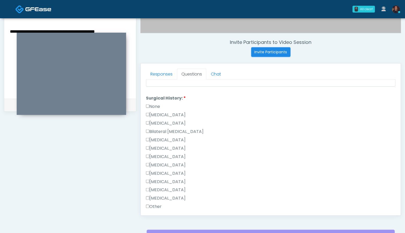
scroll to position [284, 0]
type textarea "**********"
click at [169, 120] on label "Hysterectomy" at bounding box center [166, 123] width 40 height 6
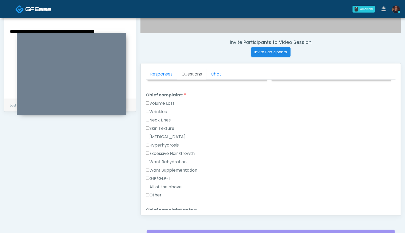
scroll to position [185, 0]
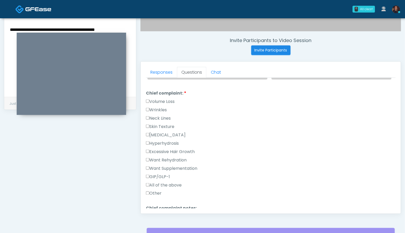
click at [162, 108] on label "Wrinkles" at bounding box center [156, 110] width 21 height 6
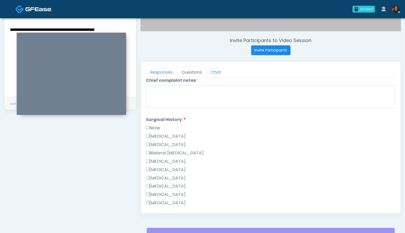
scroll to position [340, 0]
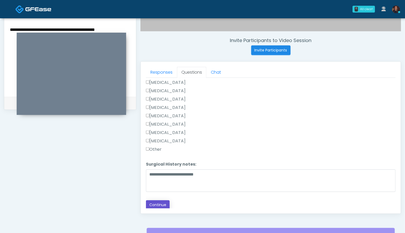
click at [165, 204] on button "Continue" at bounding box center [158, 205] width 24 height 10
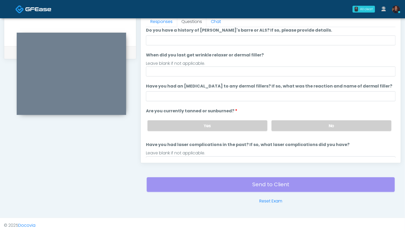
scroll to position [18, 0]
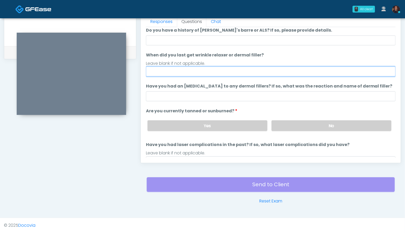
click at [172, 70] on input "When did you last get wrinkle relaxer or dermal filler?" at bounding box center [271, 71] width 250 height 10
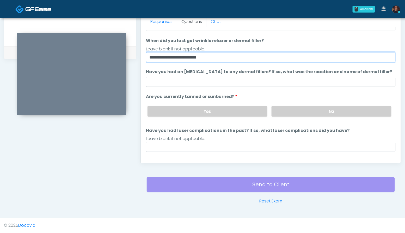
scroll to position [34, 0]
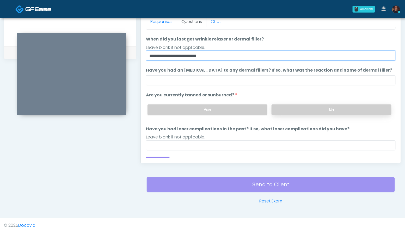
type input "**********"
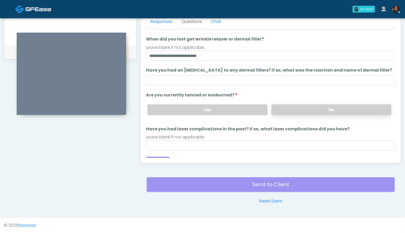
click at [353, 107] on label "No" at bounding box center [332, 109] width 120 height 11
click at [237, 107] on label "Yes" at bounding box center [208, 109] width 120 height 11
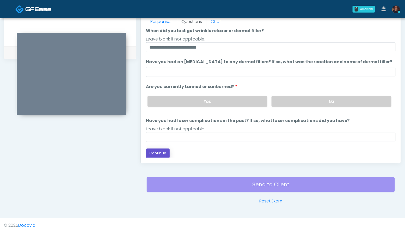
click at [155, 152] on button "Continue" at bounding box center [158, 153] width 24 height 10
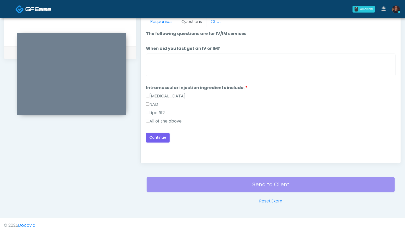
scroll to position [0, 0]
click at [166, 121] on label "All of the above" at bounding box center [164, 121] width 36 height 6
click at [165, 136] on button "Continue" at bounding box center [158, 138] width 24 height 10
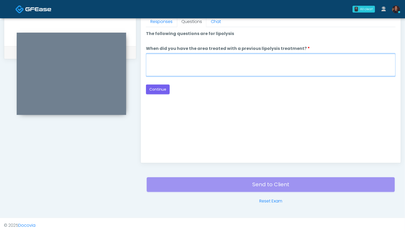
click at [285, 65] on textarea "When did you have the area treated with a previous lipolysis treatment?" at bounding box center [271, 65] width 250 height 22
type textarea "***"
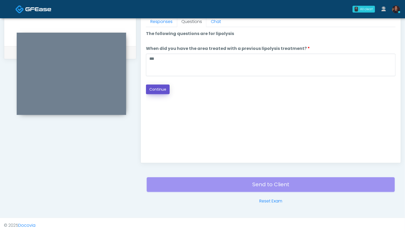
click at [157, 90] on button "Continue" at bounding box center [158, 89] width 24 height 10
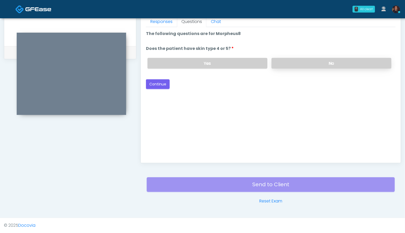
click at [323, 63] on label "No" at bounding box center [332, 63] width 120 height 11
click at [162, 84] on button "Continue" at bounding box center [158, 84] width 24 height 10
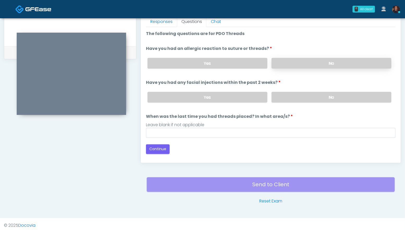
click at [321, 61] on label "No" at bounding box center [332, 63] width 120 height 11
click at [323, 95] on label "No" at bounding box center [332, 97] width 120 height 11
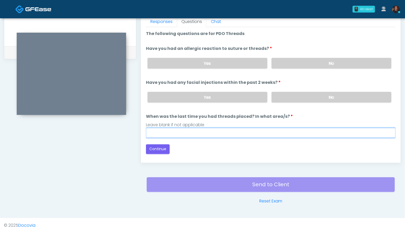
click at [184, 132] on input "When was the last time you had threads placed? In what area/s?" at bounding box center [271, 133] width 250 height 10
type input "***"
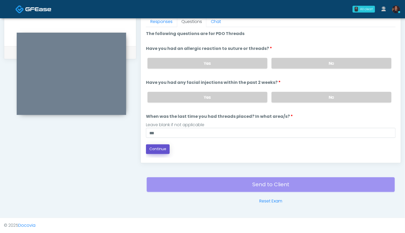
click at [156, 149] on button "Continue" at bounding box center [158, 149] width 24 height 10
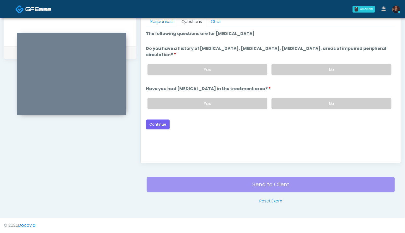
click at [340, 63] on div "Yes No" at bounding box center [269, 69] width 252 height 19
click at [340, 68] on label "No" at bounding box center [332, 69] width 120 height 11
click at [340, 102] on label "No" at bounding box center [332, 103] width 120 height 11
click at [159, 124] on button "Continue" at bounding box center [158, 124] width 24 height 10
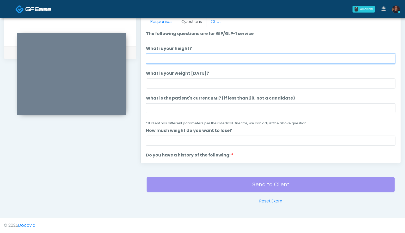
click at [197, 56] on input "What is your height?" at bounding box center [271, 59] width 250 height 10
type input "***"
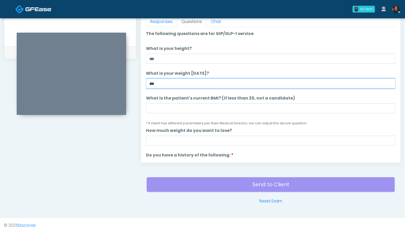
type input "***"
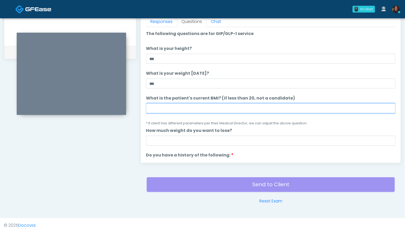
click at [183, 109] on input "What is the patient's current BMI? (if less than 20, not a candidate)" at bounding box center [271, 108] width 250 height 10
type input "**"
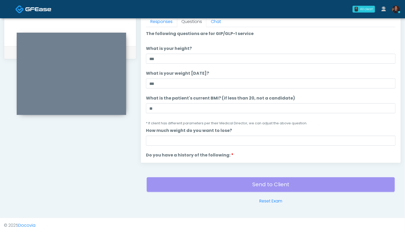
click at [298, 96] on li "What is the patient's current BMI? (if less than 20, not a candidate) What is t…" at bounding box center [271, 110] width 250 height 31
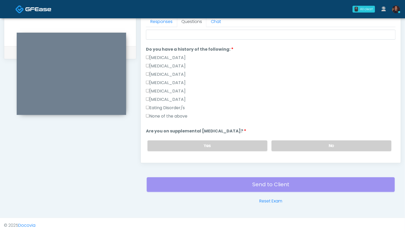
scroll to position [120, 0]
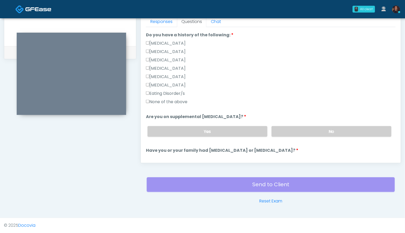
click at [178, 101] on label "None of the above" at bounding box center [166, 102] width 41 height 6
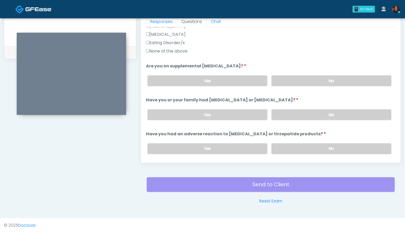
scroll to position [174, 0]
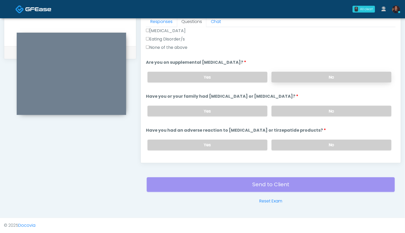
click at [328, 77] on label "No" at bounding box center [332, 77] width 120 height 11
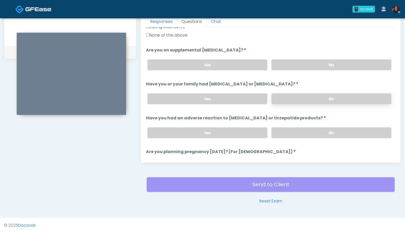
scroll to position [187, 0]
click at [338, 99] on label "No" at bounding box center [332, 98] width 120 height 11
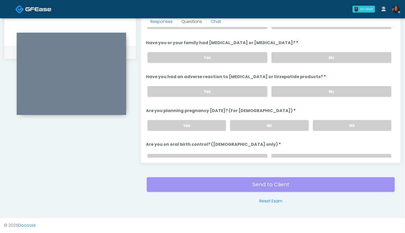
scroll to position [228, 0]
click at [337, 96] on div "Yes No" at bounding box center [269, 90] width 252 height 19
click at [335, 90] on label "No" at bounding box center [332, 91] width 120 height 11
click at [345, 126] on label "NA" at bounding box center [352, 124] width 78 height 11
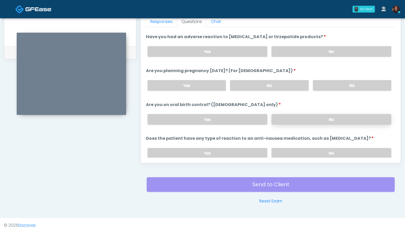
click at [328, 118] on label "No" at bounding box center [332, 119] width 120 height 11
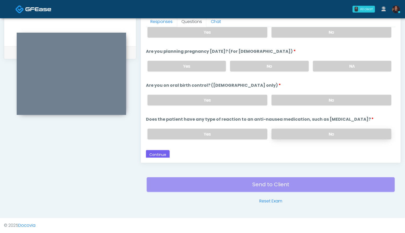
click at [334, 134] on label "No" at bounding box center [332, 134] width 120 height 11
click at [157, 152] on button "Continue" at bounding box center [158, 155] width 24 height 10
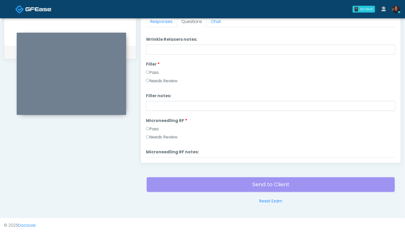
scroll to position [0, 0]
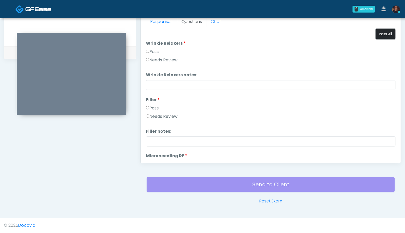
click at [389, 36] on button "Pass All" at bounding box center [386, 34] width 20 height 10
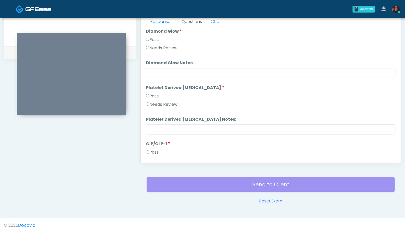
scroll to position [962, 0]
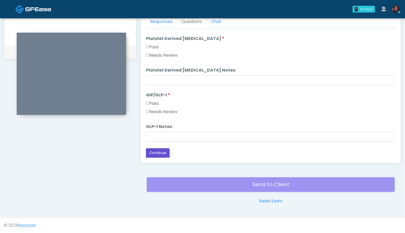
click at [164, 151] on button "Continue" at bounding box center [158, 153] width 24 height 10
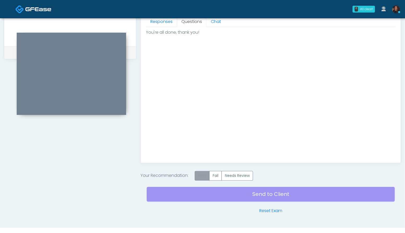
click at [202, 174] on label "Pass" at bounding box center [202, 176] width 15 height 10
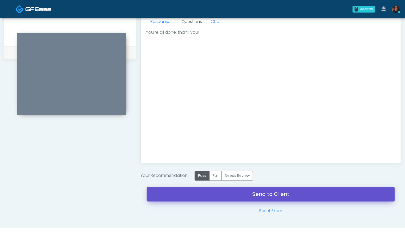
click at [158, 188] on link "Send to Client" at bounding box center [271, 194] width 248 height 15
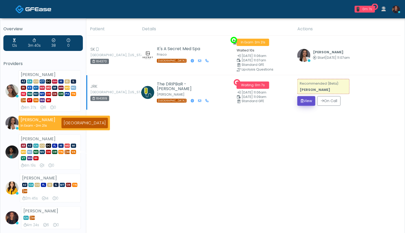
click at [311, 101] on button "View" at bounding box center [307, 101] width 18 height 10
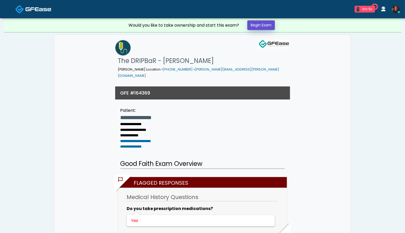
click at [262, 27] on link "Begin Exam" at bounding box center [261, 25] width 28 height 10
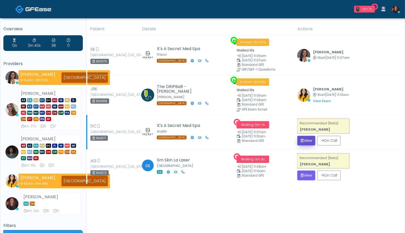
click at [301, 138] on icon "submit" at bounding box center [302, 140] width 3 height 4
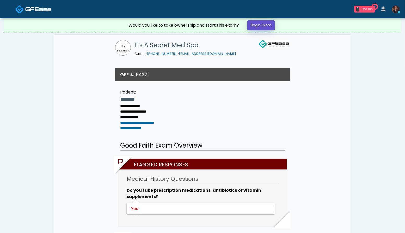
click at [268, 25] on link "Begin Exam" at bounding box center [261, 25] width 28 height 10
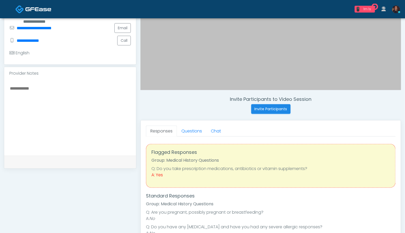
scroll to position [128, 0]
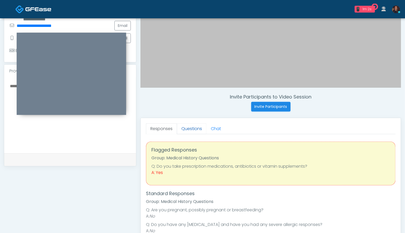
click at [193, 125] on link "Questions" at bounding box center [191, 128] width 29 height 11
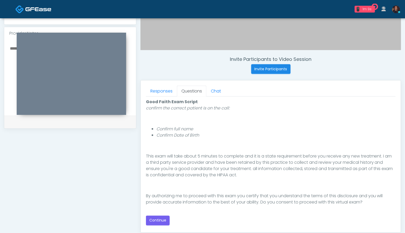
scroll to position [169, 0]
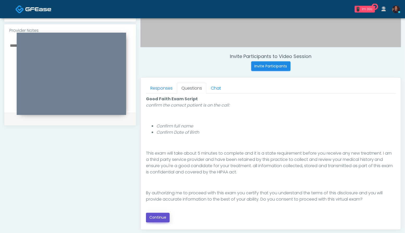
click at [157, 214] on button "Continue" at bounding box center [158, 218] width 24 height 10
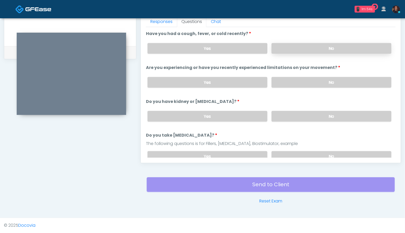
click at [367, 48] on label "No" at bounding box center [332, 48] width 120 height 11
click at [352, 83] on label "No" at bounding box center [332, 82] width 120 height 11
click at [335, 113] on label "No" at bounding box center [332, 116] width 120 height 11
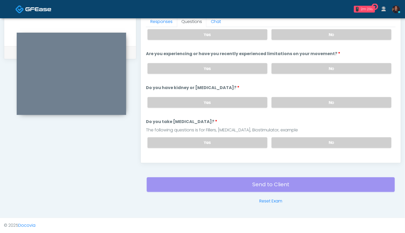
scroll to position [14, 0]
click at [329, 138] on label "No" at bounding box center [332, 142] width 120 height 11
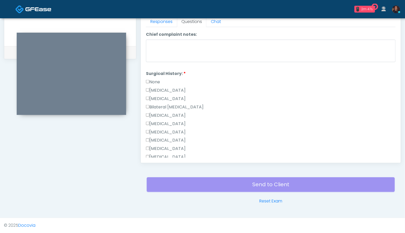
scroll to position [255, 0]
click at [159, 80] on label "None" at bounding box center [153, 83] width 14 height 6
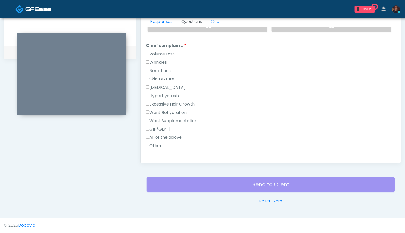
scroll to position [129, 0]
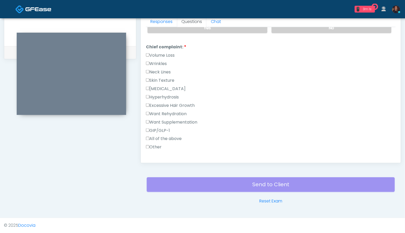
click at [162, 61] on label "Wrinkles" at bounding box center [156, 63] width 21 height 6
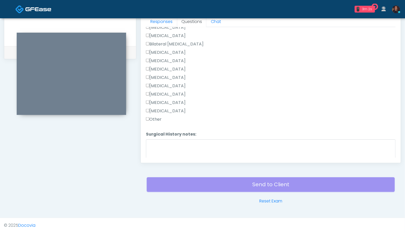
scroll to position [340, 0]
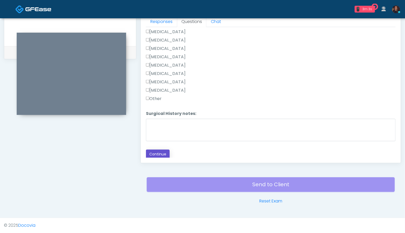
click at [161, 149] on button "Continue" at bounding box center [158, 154] width 24 height 10
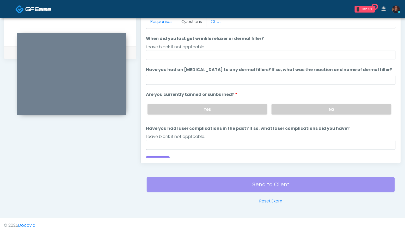
scroll to position [21, 0]
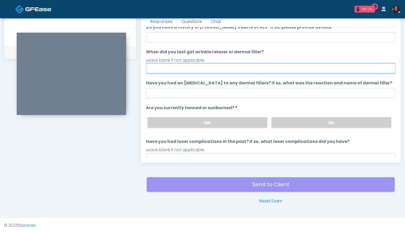
click at [206, 65] on input "When did you last get wrinkle relaxer or dermal filler?" at bounding box center [271, 68] width 250 height 10
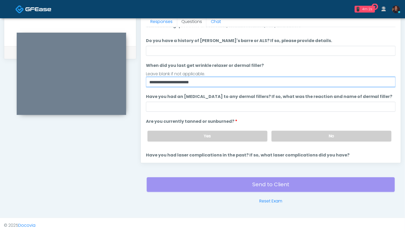
scroll to position [8, 0]
type input "**********"
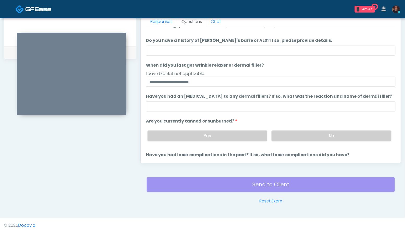
click at [320, 141] on div "Yes No" at bounding box center [269, 135] width 252 height 19
click at [320, 135] on label "No" at bounding box center [332, 135] width 120 height 11
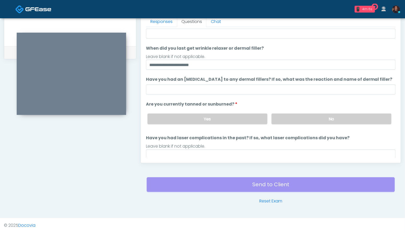
scroll to position [43, 0]
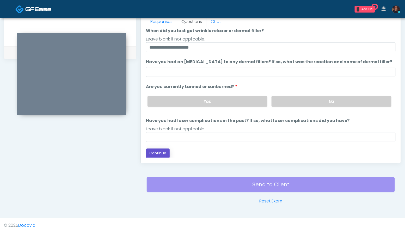
click at [165, 153] on button "Continue" at bounding box center [158, 153] width 24 height 10
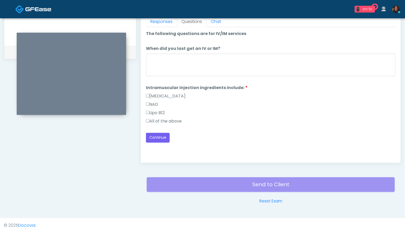
scroll to position [0, 0]
click at [168, 122] on label "All of the above" at bounding box center [164, 121] width 36 height 6
click at [156, 136] on button "Continue" at bounding box center [158, 138] width 24 height 10
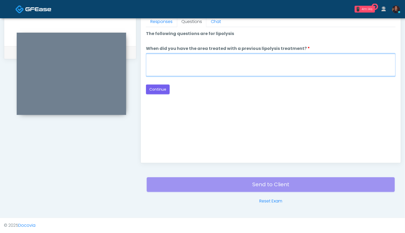
click at [208, 64] on textarea "When did you have the area treated with a previous lipolysis treatment?" at bounding box center [271, 65] width 250 height 22
type textarea "***"
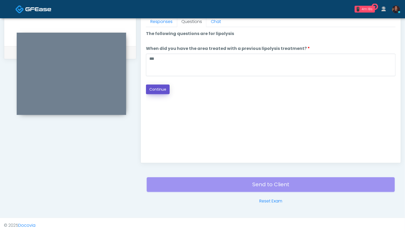
click at [164, 86] on button "Continue" at bounding box center [158, 89] width 24 height 10
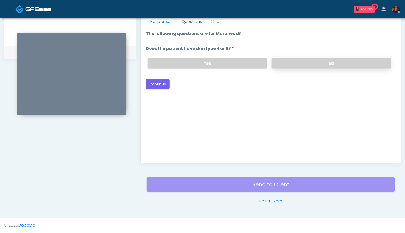
click at [298, 61] on label "No" at bounding box center [332, 63] width 120 height 11
click at [164, 87] on button "Continue" at bounding box center [158, 84] width 24 height 10
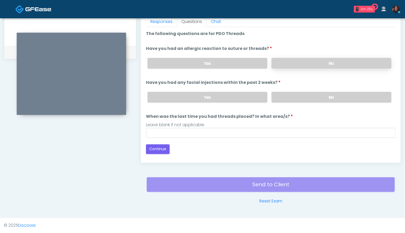
click at [355, 67] on label "No" at bounding box center [332, 63] width 120 height 11
click at [336, 95] on label "No" at bounding box center [332, 97] width 120 height 11
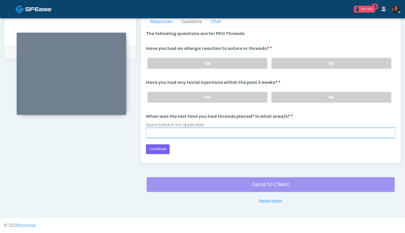
click at [245, 132] on input "When was the last time you had threads placed? In what area/s?" at bounding box center [271, 133] width 250 height 10
type input "***"
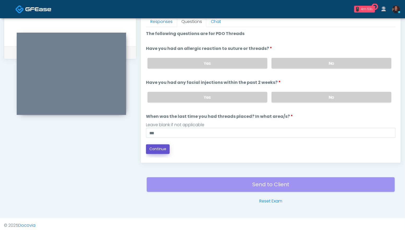
click at [161, 149] on button "Continue" at bounding box center [158, 149] width 24 height 10
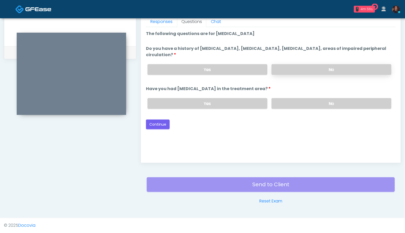
click at [330, 67] on label "No" at bounding box center [332, 69] width 120 height 11
click at [329, 101] on label "No" at bounding box center [332, 103] width 120 height 11
click at [165, 123] on button "Continue" at bounding box center [158, 124] width 24 height 10
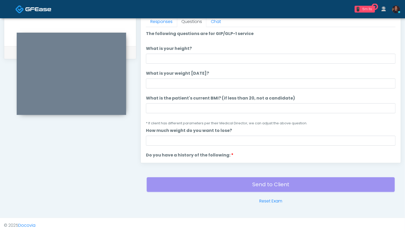
click at [179, 63] on ol "The following questions are for GIP/GLP-1 service The following questions are f…" at bounding box center [271, 231] width 250 height 400
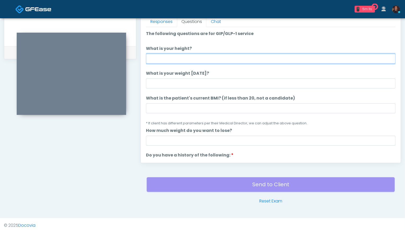
click at [179, 57] on input "What is your height?" at bounding box center [271, 59] width 250 height 10
drag, startPoint x: 159, startPoint y: 63, endPoint x: 153, endPoint y: 61, distance: 5.5
click at [153, 61] on input "***" at bounding box center [271, 59] width 250 height 10
type input "*"
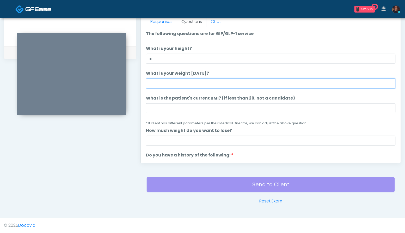
click at [154, 86] on input "What is your weight today?" at bounding box center [271, 83] width 250 height 10
type input "**"
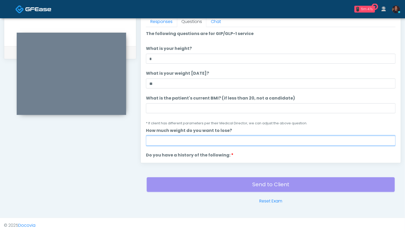
click at [168, 139] on input "How much weight do you want to lose?" at bounding box center [271, 141] width 250 height 10
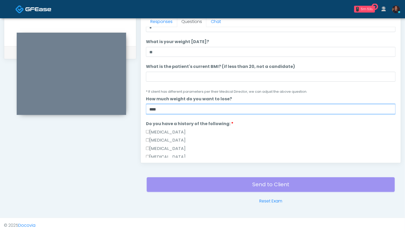
scroll to position [32, 0]
drag, startPoint x: 159, startPoint y: 107, endPoint x: 143, endPoint y: 109, distance: 15.8
click at [143, 109] on div "Responses Questions Chat Good Faith Exam Script Good Faith Exam Script INTRODUC…" at bounding box center [271, 87] width 260 height 152
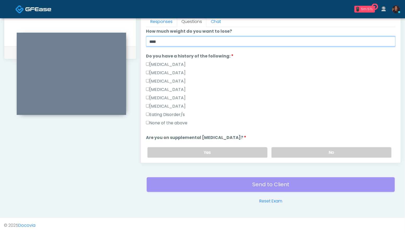
scroll to position [100, 0]
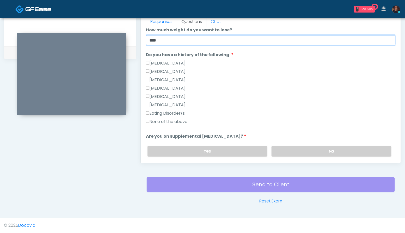
type input "****"
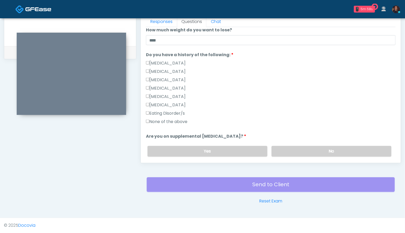
click at [164, 123] on label "None of the above" at bounding box center [166, 121] width 41 height 6
click at [293, 145] on div "Yes No" at bounding box center [269, 151] width 252 height 19
click at [326, 152] on label "No" at bounding box center [332, 151] width 120 height 11
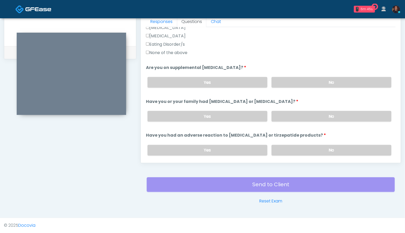
scroll to position [171, 0]
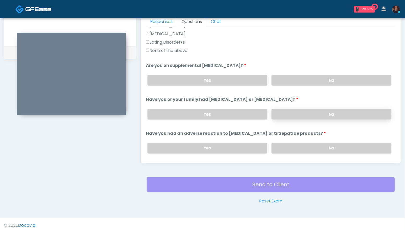
click at [328, 113] on label "No" at bounding box center [332, 114] width 120 height 11
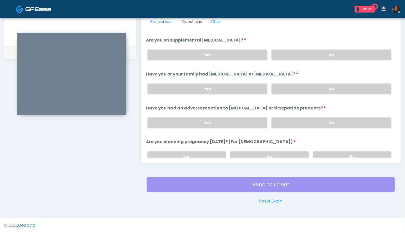
scroll to position [199, 0]
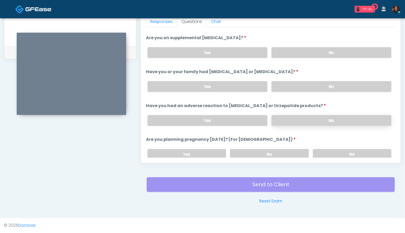
click at [336, 121] on label "No" at bounding box center [332, 120] width 120 height 11
click at [340, 149] on label "NA" at bounding box center [352, 154] width 78 height 11
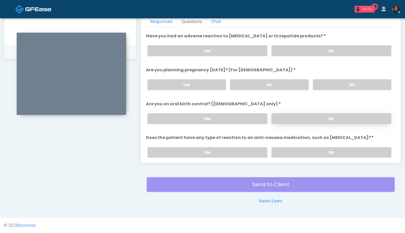
scroll to position [270, 0]
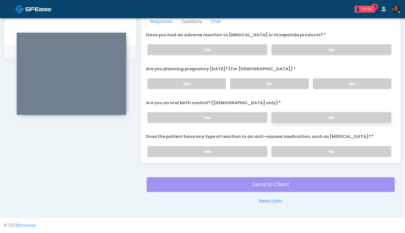
click at [329, 112] on label "No" at bounding box center [332, 117] width 120 height 11
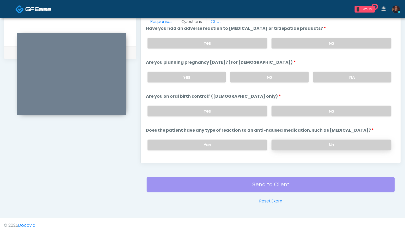
click at [336, 140] on label "No" at bounding box center [332, 145] width 120 height 11
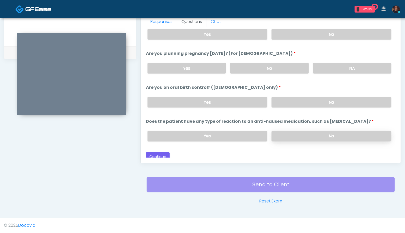
scroll to position [287, 0]
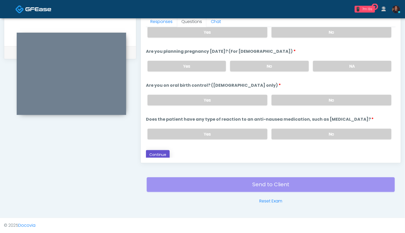
click at [154, 150] on button "Continue" at bounding box center [158, 155] width 24 height 10
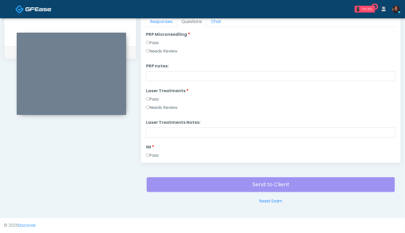
scroll to position [0, 0]
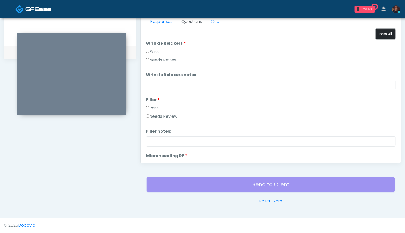
click at [380, 31] on button "Pass All" at bounding box center [386, 34] width 20 height 10
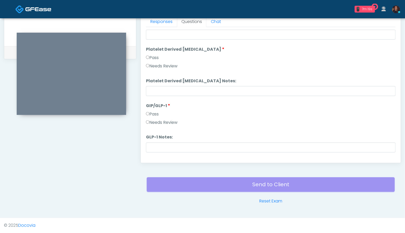
scroll to position [962, 0]
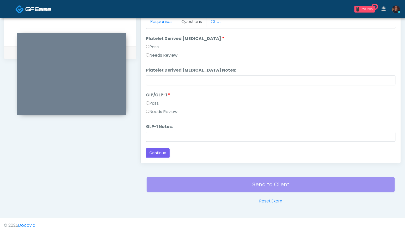
click at [168, 112] on label "Needs Review" at bounding box center [162, 111] width 32 height 6
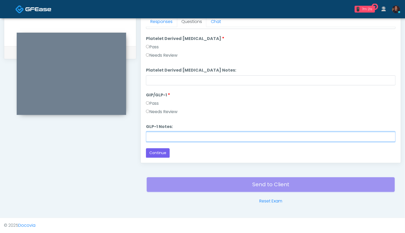
click at [163, 136] on input "GLP-1 Notes:" at bounding box center [271, 137] width 250 height 10
paste input "*****"
type input "********"
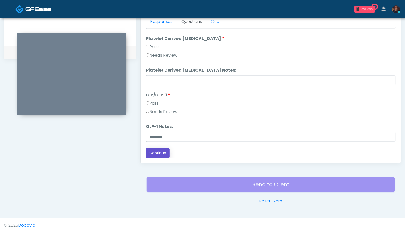
click at [165, 151] on button "Continue" at bounding box center [158, 153] width 24 height 10
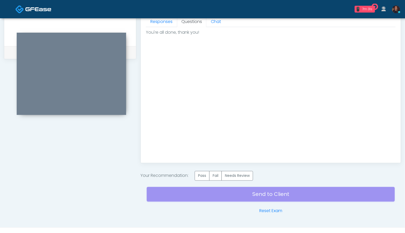
scroll to position [0, 0]
click at [202, 177] on label "Pass" at bounding box center [202, 176] width 15 height 10
click at [202, 196] on div "Send to Client Reset Exam" at bounding box center [271, 196] width 248 height 33
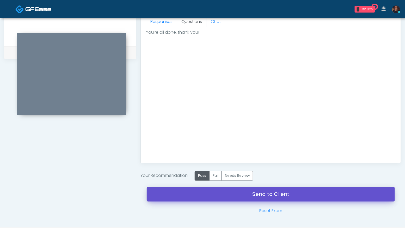
click at [202, 196] on link "Send to Client" at bounding box center [271, 194] width 248 height 15
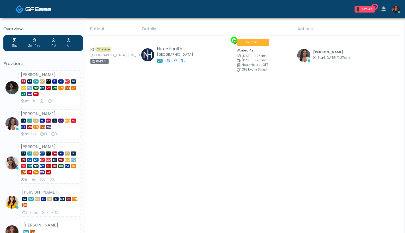
click at [310, 62] on td "[PERSON_NAME] Start [DATE] 11:27am View Exam | Unreview" at bounding box center [347, 55] width 107 height 40
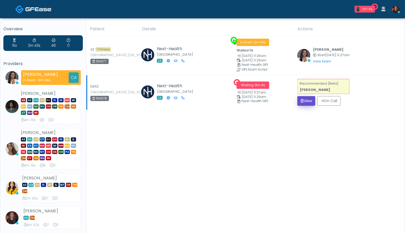
click at [303, 103] on button "View" at bounding box center [307, 101] width 18 height 10
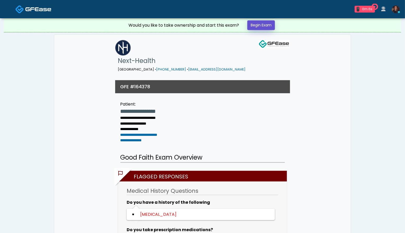
click at [263, 24] on link "Begin Exam" at bounding box center [261, 25] width 28 height 10
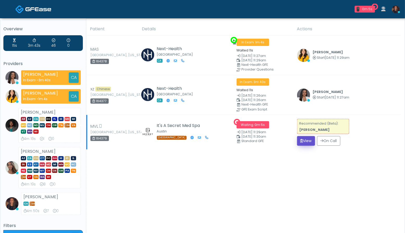
click at [303, 137] on button "View" at bounding box center [306, 141] width 18 height 10
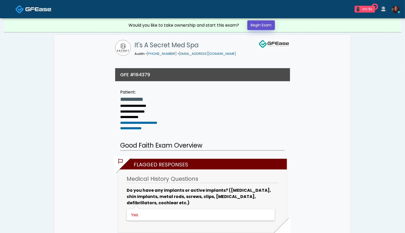
click at [262, 27] on link "Begin Exam" at bounding box center [261, 25] width 28 height 10
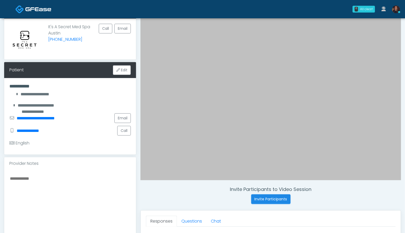
scroll to position [70, 0]
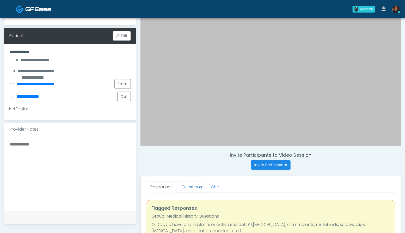
click at [195, 188] on link "Questions" at bounding box center [191, 186] width 29 height 11
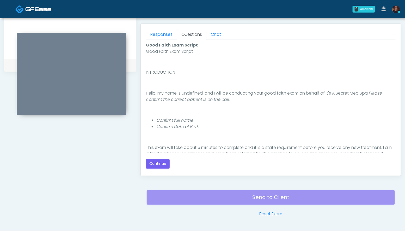
scroll to position [48, 0]
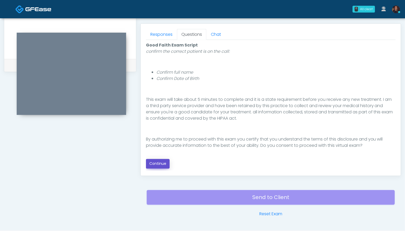
click at [160, 165] on button "Continue" at bounding box center [158, 164] width 24 height 10
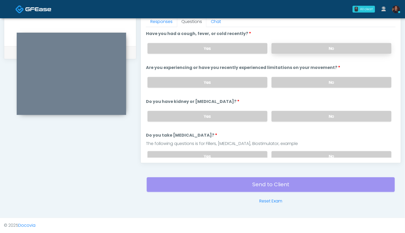
click at [317, 50] on label "No" at bounding box center [332, 48] width 120 height 11
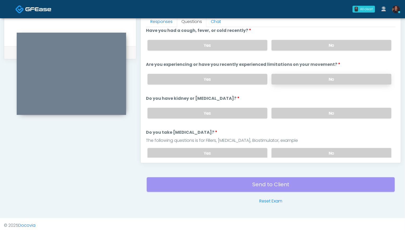
click at [323, 83] on label "No" at bounding box center [332, 79] width 120 height 11
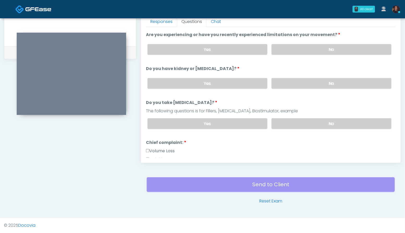
scroll to position [36, 0]
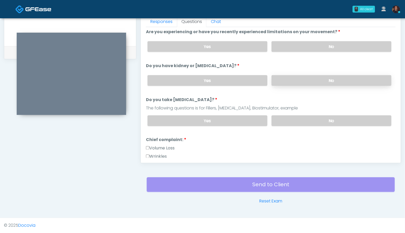
click at [326, 83] on label "No" at bounding box center [332, 80] width 120 height 11
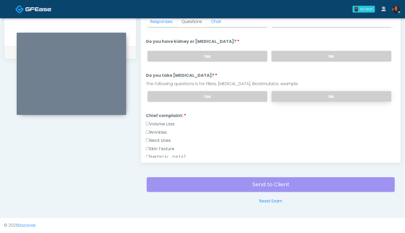
scroll to position [61, 0]
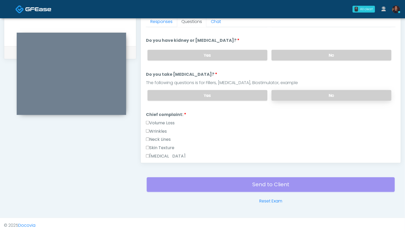
click at [320, 95] on label "No" at bounding box center [332, 95] width 120 height 11
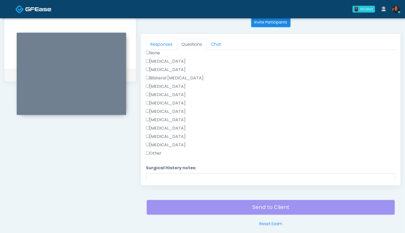
scroll to position [318, 0]
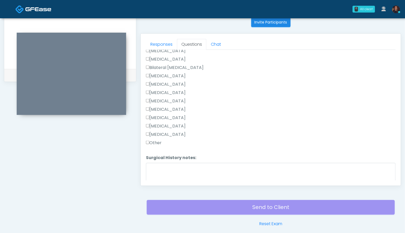
click at [153, 140] on label "Other" at bounding box center [154, 143] width 16 height 6
click at [162, 169] on textarea "Surgical History notes:" at bounding box center [271, 174] width 250 height 22
type textarea "*****"
click at [176, 75] on label "Breast Augmentation" at bounding box center [166, 76] width 40 height 6
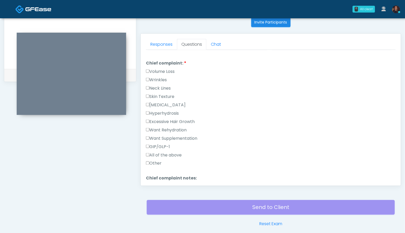
scroll to position [132, 0]
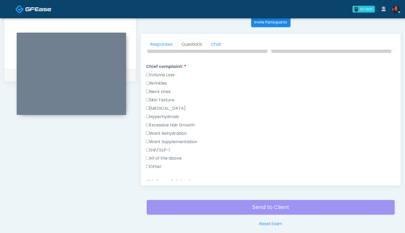
click at [157, 80] on label "Wrinkles" at bounding box center [156, 83] width 21 height 6
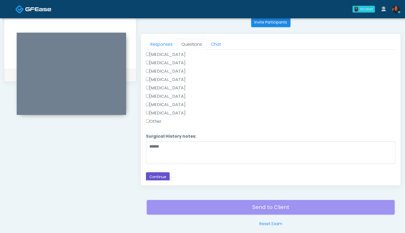
click at [161, 176] on button "Continue" at bounding box center [158, 177] width 24 height 10
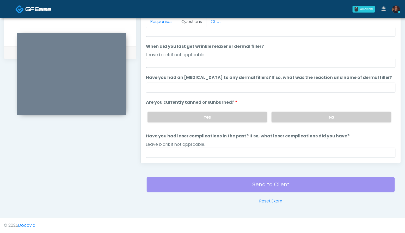
scroll to position [24, 0]
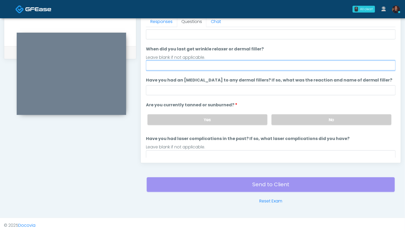
click at [169, 65] on input "When did you last get wrinkle relaxer or dermal filler?" at bounding box center [271, 65] width 250 height 10
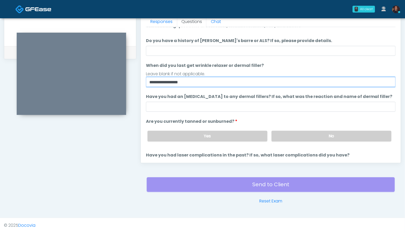
scroll to position [0, 0]
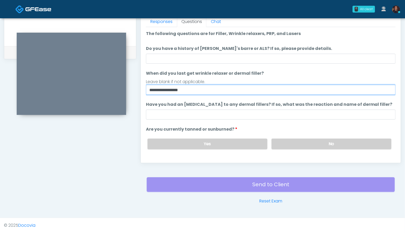
type input "**********"
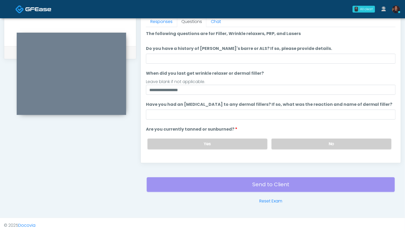
click at [183, 44] on ol "**********" at bounding box center [271, 108] width 250 height 154
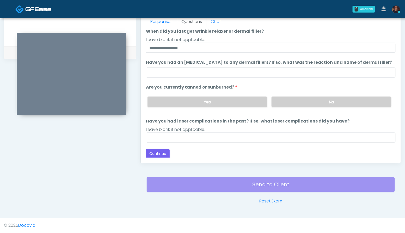
scroll to position [43, 0]
click at [331, 100] on label "No" at bounding box center [332, 101] width 120 height 11
click at [162, 152] on button "Continue" at bounding box center [158, 153] width 24 height 10
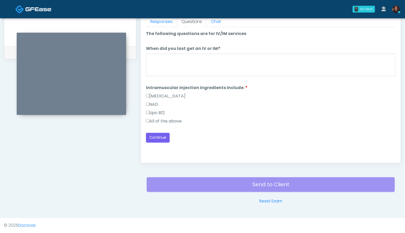
scroll to position [0, 0]
click at [166, 120] on label "All of the above" at bounding box center [164, 121] width 36 height 6
click at [159, 133] on button "Continue" at bounding box center [158, 138] width 24 height 10
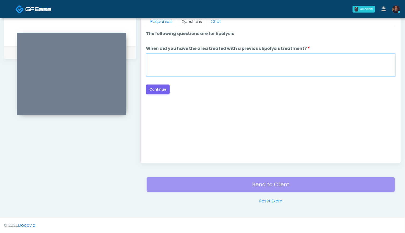
click at [219, 66] on textarea "When did you have the area treated with a previous lipolysis treatment?" at bounding box center [271, 65] width 250 height 22
type textarea "***"
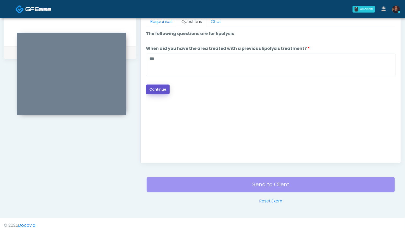
click at [158, 88] on button "Continue" at bounding box center [158, 89] width 24 height 10
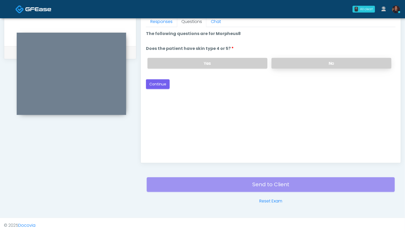
click at [302, 62] on label "No" at bounding box center [332, 63] width 120 height 11
click at [163, 81] on button "Continue" at bounding box center [158, 84] width 24 height 10
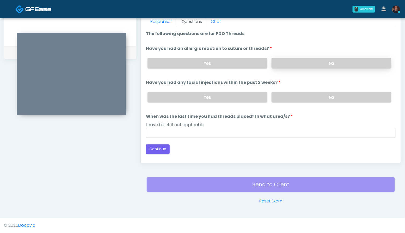
click at [302, 62] on label "No" at bounding box center [332, 63] width 120 height 11
click at [308, 96] on label "No" at bounding box center [332, 97] width 120 height 11
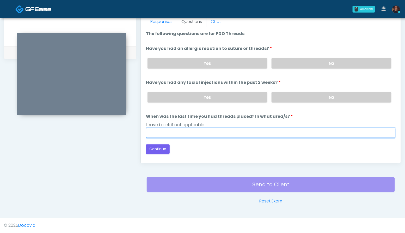
click at [208, 132] on input "When was the last time you had threads placed? In what area/s?" at bounding box center [271, 133] width 250 height 10
type input "***"
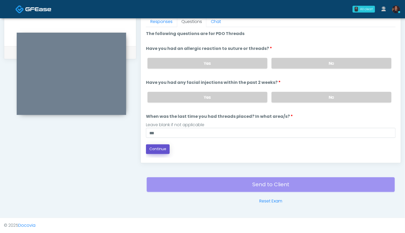
click at [159, 150] on button "Continue" at bounding box center [158, 149] width 24 height 10
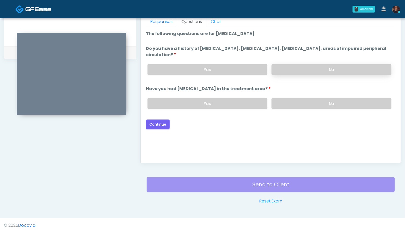
click at [318, 66] on label "No" at bounding box center [332, 69] width 120 height 11
click at [322, 97] on div "Yes No" at bounding box center [269, 103] width 252 height 19
click at [322, 102] on label "No" at bounding box center [332, 103] width 120 height 11
click at [160, 123] on button "Continue" at bounding box center [158, 124] width 24 height 10
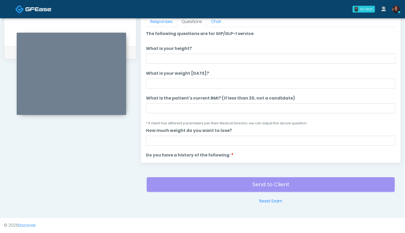
click at [164, 63] on ol "The following questions are for GIP/GLP-1 service The following questions are f…" at bounding box center [271, 231] width 250 height 400
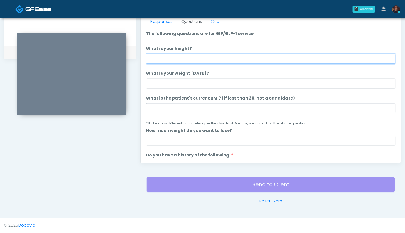
click at [163, 58] on input "What is your height?" at bounding box center [271, 59] width 250 height 10
type input "***"
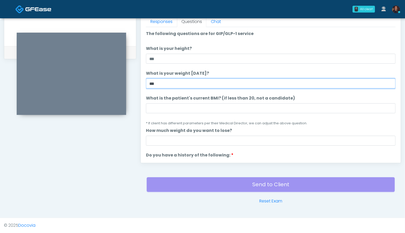
type input "***"
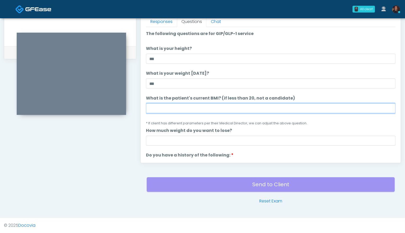
click at [158, 106] on input "What is the patient's current BMI? (if less than 20, not a candidate)" at bounding box center [271, 108] width 250 height 10
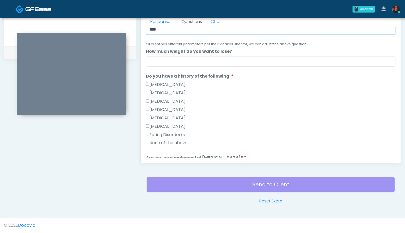
scroll to position [87, 0]
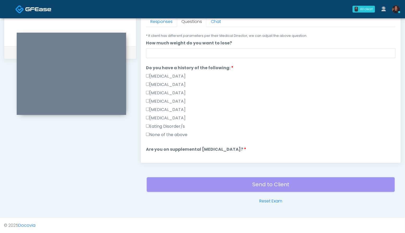
type input "****"
click at [182, 132] on label "None of the above" at bounding box center [166, 134] width 41 height 6
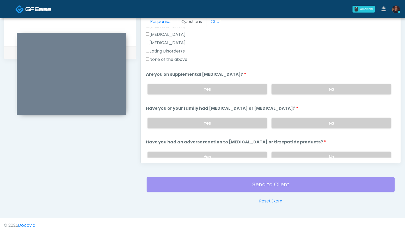
scroll to position [171, 0]
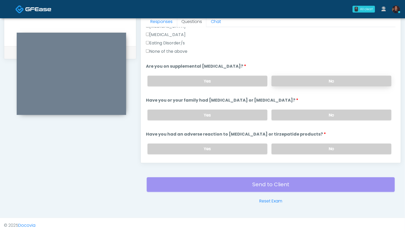
click at [346, 77] on label "No" at bounding box center [332, 81] width 120 height 11
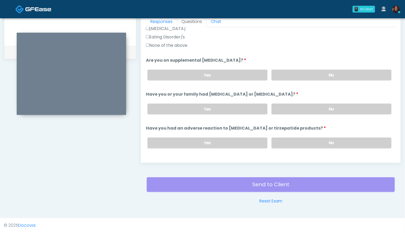
scroll to position [177, 0]
click at [326, 110] on label "No" at bounding box center [332, 108] width 120 height 11
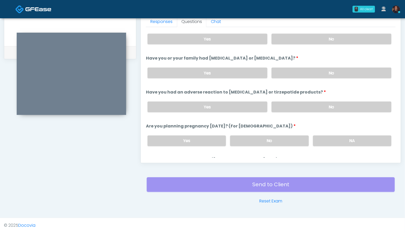
scroll to position [213, 0]
click at [326, 108] on label "No" at bounding box center [332, 106] width 120 height 11
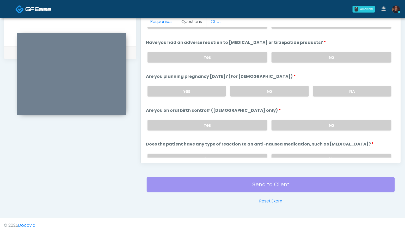
scroll to position [262, 0]
click at [290, 93] on label "No" at bounding box center [269, 91] width 78 height 11
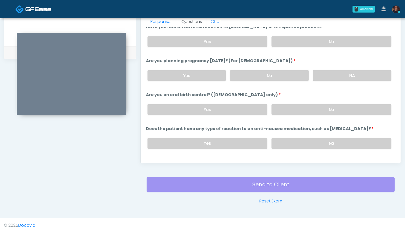
scroll to position [285, 0]
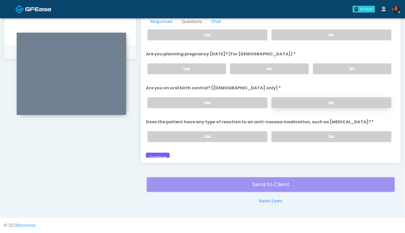
click at [311, 102] on label "No" at bounding box center [332, 102] width 120 height 11
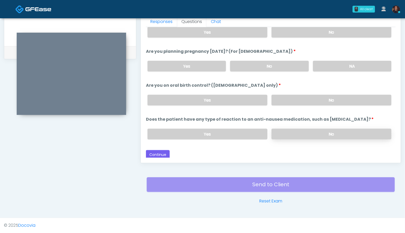
click at [316, 131] on label "No" at bounding box center [332, 134] width 120 height 11
click at [162, 151] on button "Continue" at bounding box center [158, 155] width 24 height 10
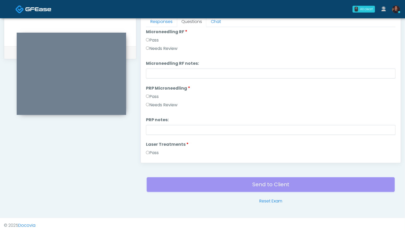
scroll to position [0, 0]
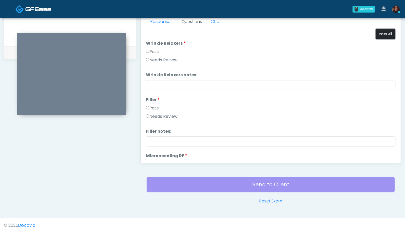
click at [383, 34] on button "Pass All" at bounding box center [386, 34] width 20 height 10
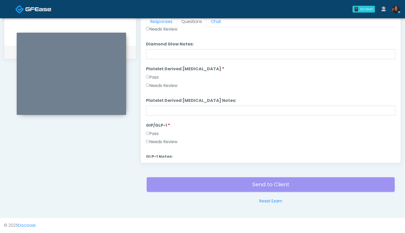
scroll to position [962, 0]
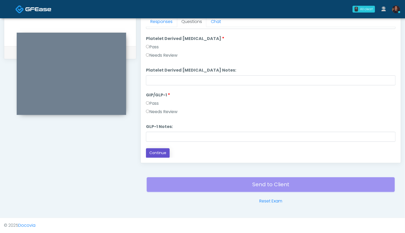
click at [153, 154] on button "Continue" at bounding box center [158, 153] width 24 height 10
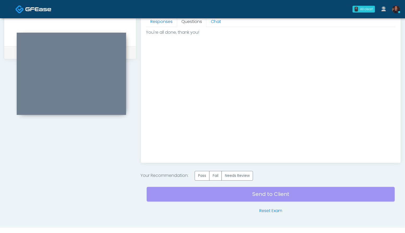
scroll to position [0, 0]
click at [200, 175] on label "Pass" at bounding box center [202, 176] width 15 height 10
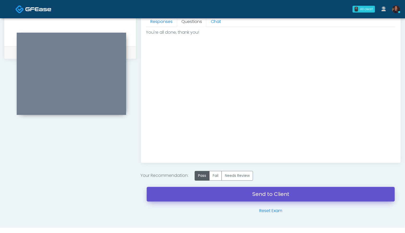
click at [170, 195] on link "Send to Client" at bounding box center [271, 194] width 248 height 15
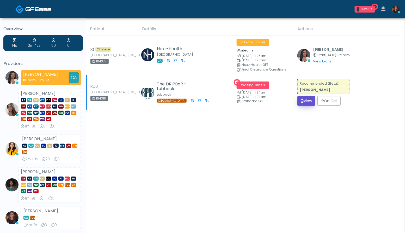
click at [303, 99] on button "View" at bounding box center [307, 101] width 18 height 10
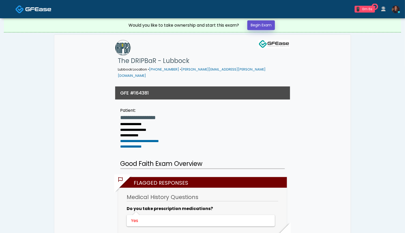
click at [267, 26] on link "Begin Exam" at bounding box center [261, 25] width 28 height 10
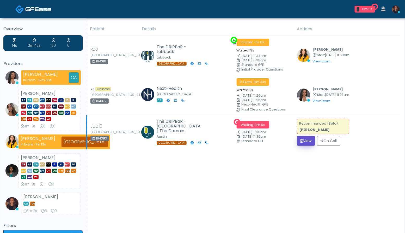
click at [306, 137] on button "View" at bounding box center [306, 141] width 18 height 10
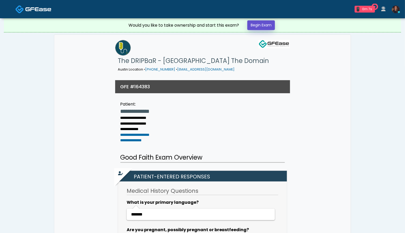
click at [267, 26] on link "Begin Exam" at bounding box center [261, 25] width 28 height 10
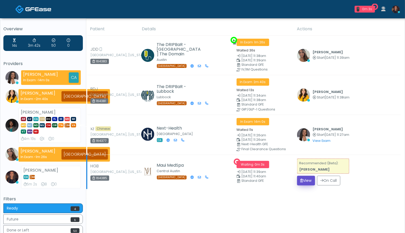
click at [301, 179] on icon "submit" at bounding box center [302, 180] width 3 height 4
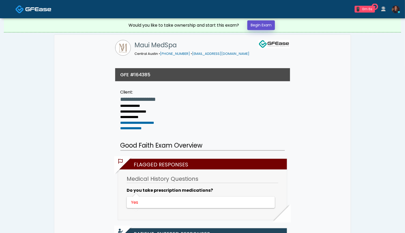
click at [271, 29] on link "Begin Exam" at bounding box center [261, 25] width 28 height 10
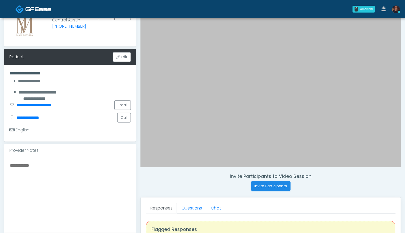
scroll to position [53, 0]
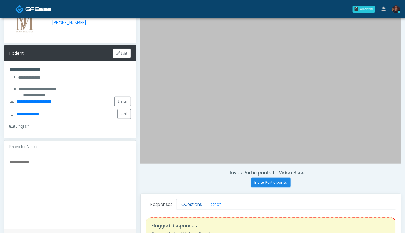
click at [188, 207] on link "Questions" at bounding box center [191, 204] width 29 height 11
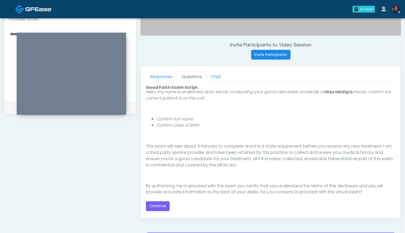
scroll to position [48, 0]
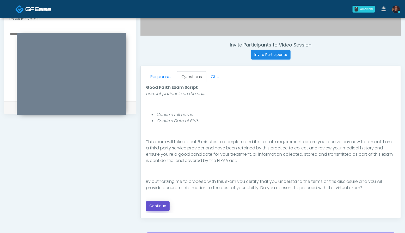
click at [162, 204] on button "Continue" at bounding box center [158, 206] width 24 height 10
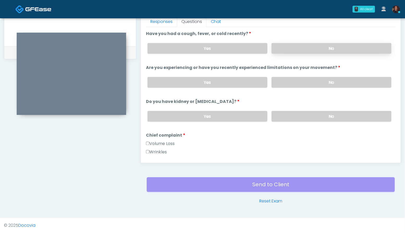
click at [306, 49] on label "No" at bounding box center [332, 48] width 120 height 11
click at [322, 77] on label "No" at bounding box center [332, 82] width 120 height 11
click at [321, 115] on label "No" at bounding box center [332, 116] width 120 height 11
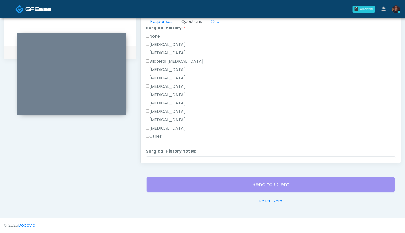
scroll to position [249, 0]
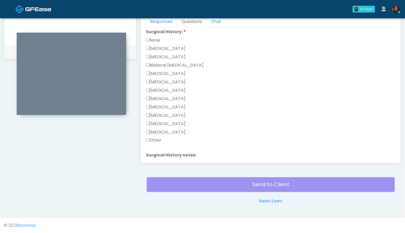
click at [155, 38] on label "None" at bounding box center [153, 40] width 14 height 6
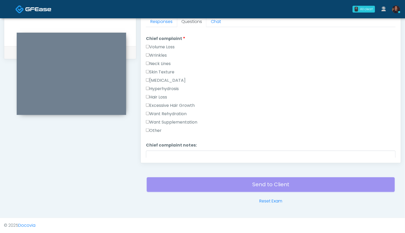
scroll to position [96, 0]
click at [163, 47] on label "Volume Loss" at bounding box center [160, 47] width 29 height 6
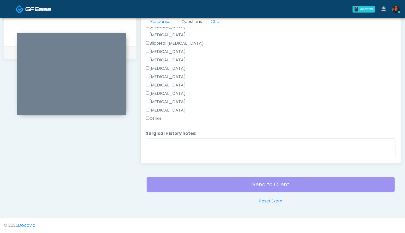
scroll to position [291, 0]
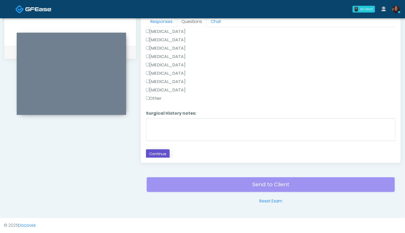
click at [167, 152] on button "Continue" at bounding box center [158, 154] width 24 height 10
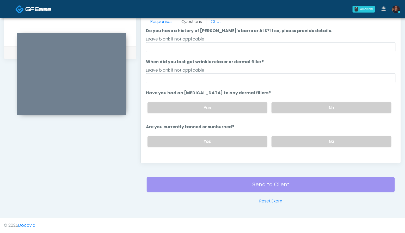
scroll to position [0, 0]
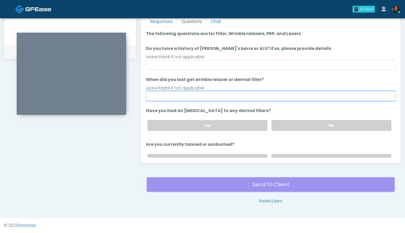
click at [175, 96] on input "When did you last get wrinkle relaxer or dermal filler?" at bounding box center [271, 96] width 250 height 10
type input "**********"
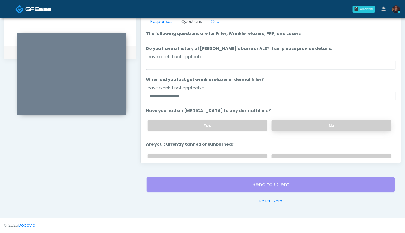
click at [319, 128] on label "No" at bounding box center [332, 125] width 120 height 11
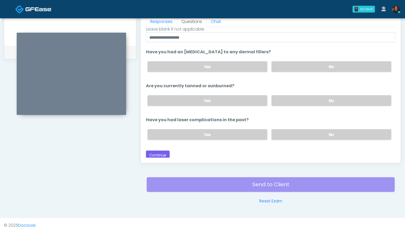
scroll to position [60, 0]
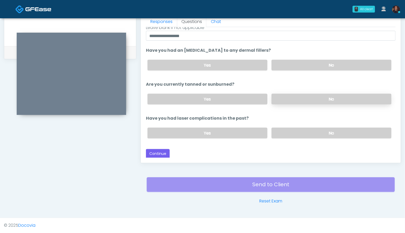
click at [331, 98] on label "No" at bounding box center [332, 99] width 120 height 11
click at [335, 132] on label "No" at bounding box center [332, 133] width 120 height 11
click at [161, 149] on button "Continue" at bounding box center [158, 154] width 24 height 10
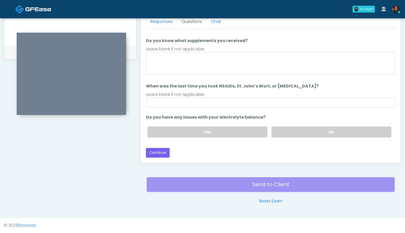
scroll to position [46, 0]
click at [330, 133] on label "No" at bounding box center [332, 132] width 120 height 11
click at [159, 153] on button "Continue" at bounding box center [158, 154] width 24 height 10
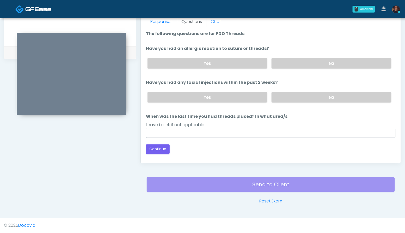
scroll to position [0, 0]
click at [336, 59] on label "No" at bounding box center [332, 63] width 120 height 11
click at [345, 94] on label "No" at bounding box center [332, 97] width 120 height 11
click at [164, 150] on button "Continue" at bounding box center [158, 149] width 24 height 10
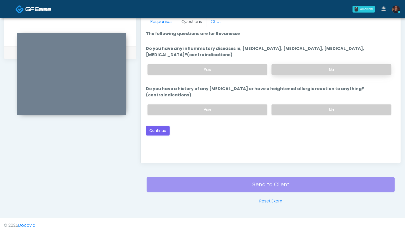
click at [336, 71] on label "No" at bounding box center [332, 69] width 120 height 11
click at [332, 107] on label "No" at bounding box center [332, 109] width 120 height 11
click at [157, 126] on button "Continue" at bounding box center [158, 131] width 24 height 10
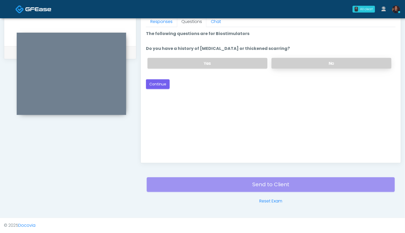
click at [330, 60] on label "No" at bounding box center [332, 63] width 120 height 11
click at [158, 84] on button "Continue" at bounding box center [158, 84] width 24 height 10
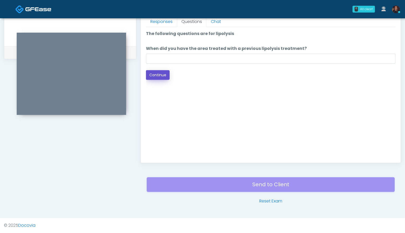
click at [156, 72] on button "Continue" at bounding box center [158, 75] width 24 height 10
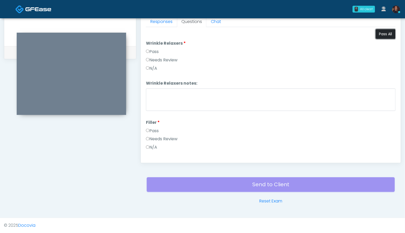
click at [386, 35] on button "Pass All" at bounding box center [386, 34] width 20 height 10
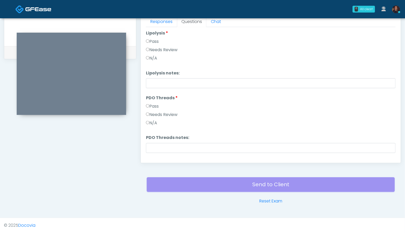
scroll to position [559, 0]
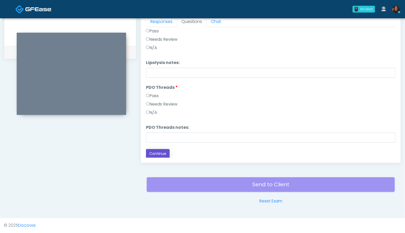
click at [163, 153] on button "Continue" at bounding box center [158, 154] width 24 height 10
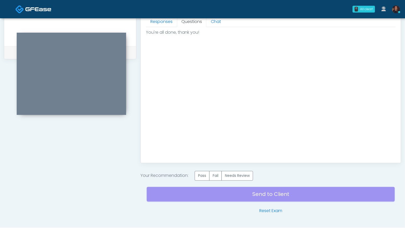
scroll to position [0, 0]
click at [203, 175] on label "Pass" at bounding box center [202, 176] width 15 height 10
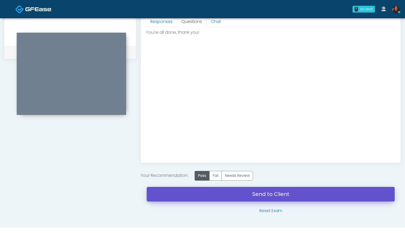
click at [203, 197] on link "Send to Client" at bounding box center [271, 194] width 248 height 15
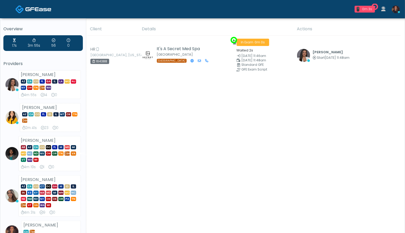
click at [313, 63] on td "[PERSON_NAME] Start [DATE] 11:48am View Exam | Unreview" at bounding box center [347, 55] width 107 height 40
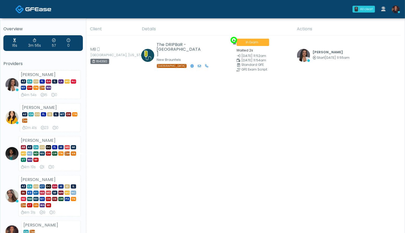
click at [312, 62] on td "[PERSON_NAME] Start [DATE] 11:55am View Exam | Unreview" at bounding box center [347, 55] width 107 height 40
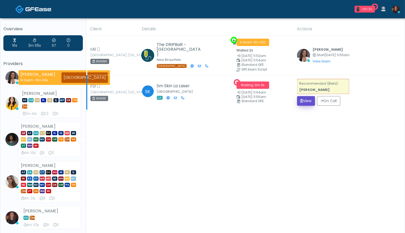
click at [302, 102] on button "View" at bounding box center [306, 101] width 18 height 10
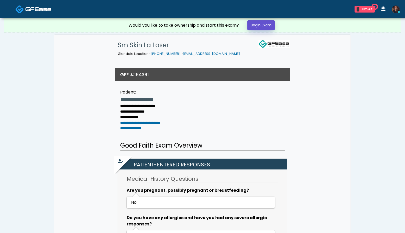
click at [270, 27] on link "Begin Exam" at bounding box center [261, 25] width 28 height 10
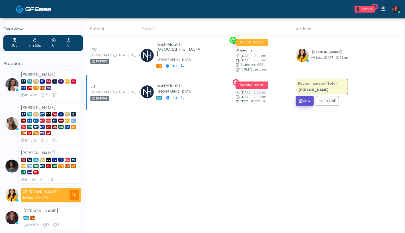
click at [308, 102] on button "View" at bounding box center [305, 101] width 18 height 10
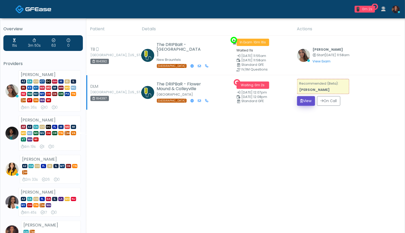
click at [306, 98] on button "View" at bounding box center [306, 101] width 18 height 10
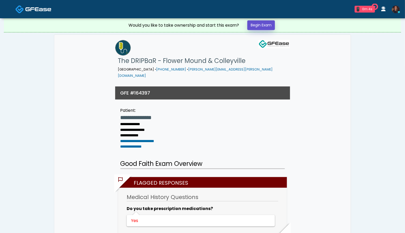
click at [271, 25] on link "Begin Exam" at bounding box center [261, 25] width 28 height 10
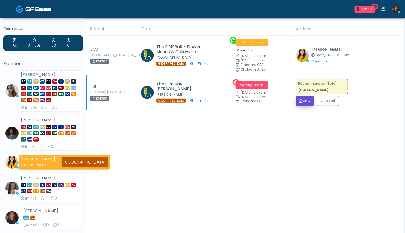
click at [305, 101] on button "View" at bounding box center [305, 101] width 18 height 10
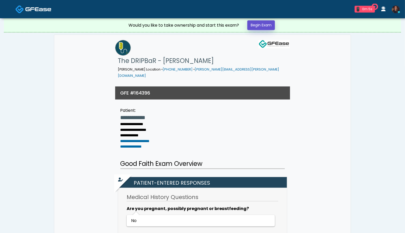
click at [268, 27] on link "Begin Exam" at bounding box center [261, 25] width 28 height 10
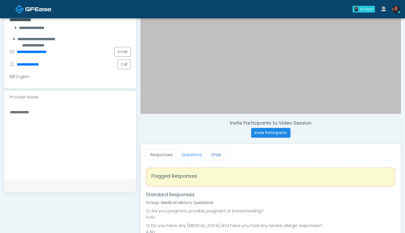
scroll to position [106, 0]
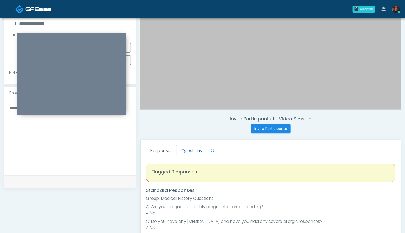
click at [195, 150] on link "Questions" at bounding box center [191, 150] width 29 height 11
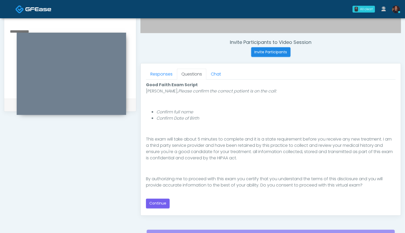
scroll to position [189, 0]
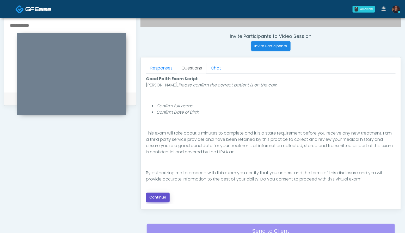
click at [166, 196] on button "Continue" at bounding box center [158, 197] width 24 height 10
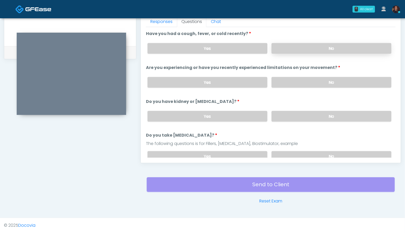
click at [334, 47] on label "No" at bounding box center [332, 48] width 120 height 11
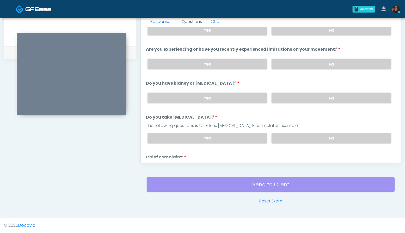
scroll to position [19, 0]
click at [347, 65] on label "No" at bounding box center [332, 63] width 120 height 11
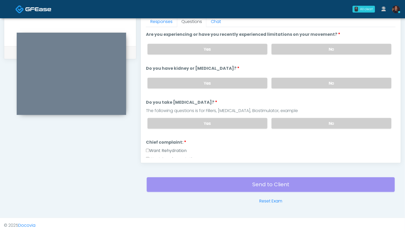
scroll to position [36, 0]
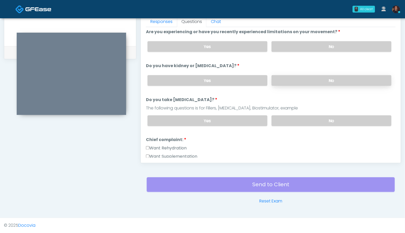
click at [347, 77] on label "No" at bounding box center [332, 80] width 120 height 11
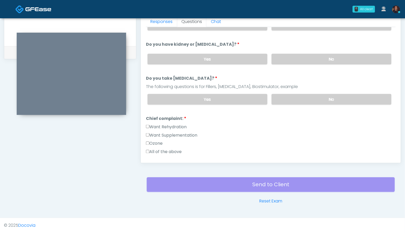
scroll to position [58, 0]
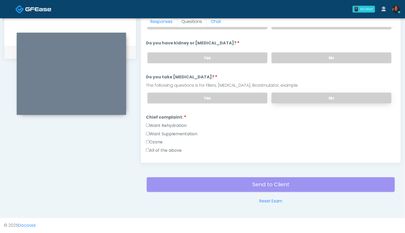
click at [346, 95] on label "No" at bounding box center [332, 98] width 120 height 11
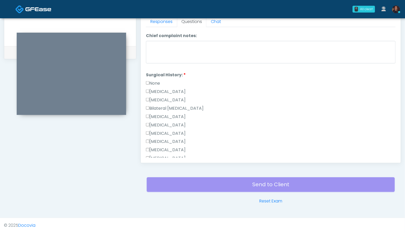
scroll to position [189, 0]
click at [162, 79] on div "None" at bounding box center [271, 83] width 250 height 8
click at [159, 79] on label "None" at bounding box center [153, 82] width 14 height 6
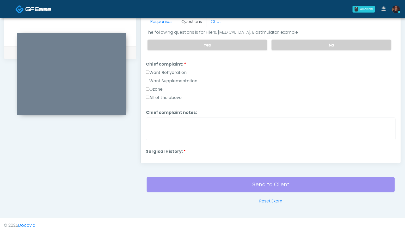
scroll to position [107, 0]
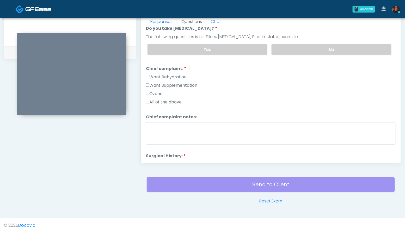
click at [176, 74] on label "Want Rehydration" at bounding box center [166, 77] width 41 height 6
click at [178, 82] on label "Want Supplementation" at bounding box center [171, 85] width 51 height 6
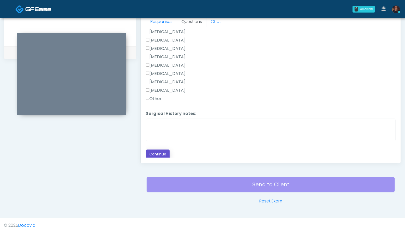
click at [159, 156] on button "Continue" at bounding box center [158, 154] width 24 height 10
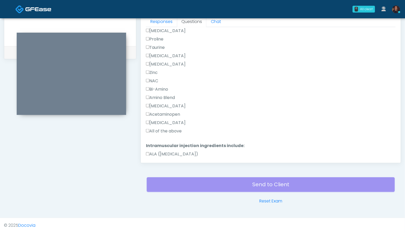
scroll to position [384, 0]
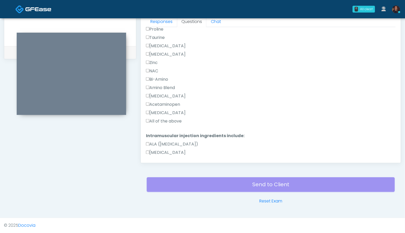
click at [161, 119] on label "All of the above" at bounding box center [164, 121] width 36 height 6
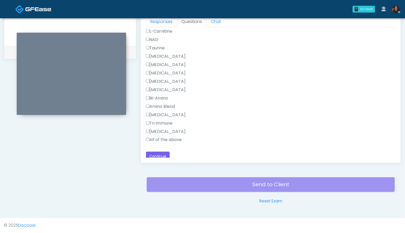
scroll to position [566, 0]
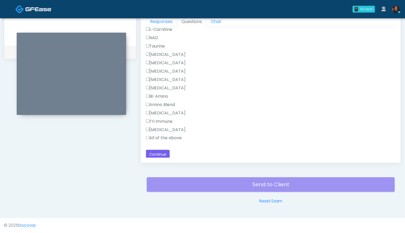
click at [174, 136] on label "All of the above" at bounding box center [164, 138] width 36 height 6
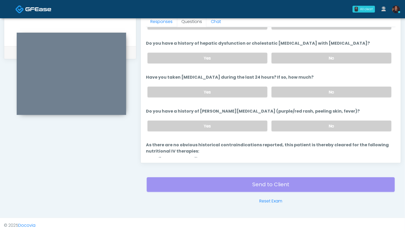
scroll to position [0, 0]
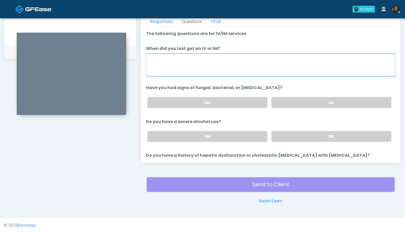
click at [188, 63] on textarea "When did you last get an IV or IM?" at bounding box center [271, 65] width 250 height 22
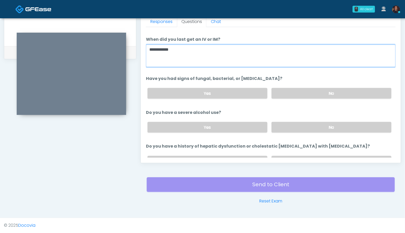
scroll to position [10, 0]
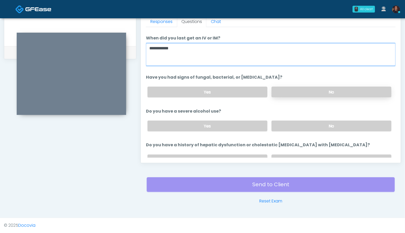
type textarea "**********"
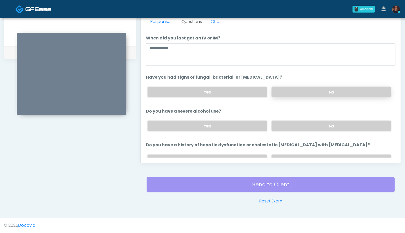
click at [321, 88] on label "No" at bounding box center [332, 92] width 120 height 11
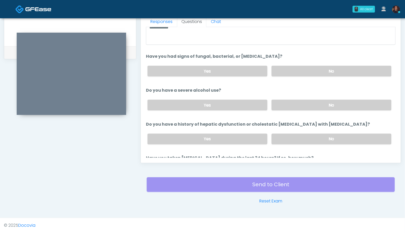
scroll to position [34, 0]
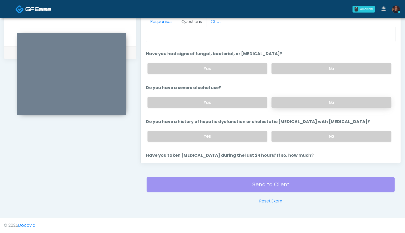
click at [328, 100] on label "No" at bounding box center [332, 102] width 120 height 11
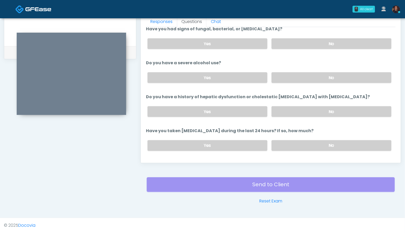
scroll to position [59, 0]
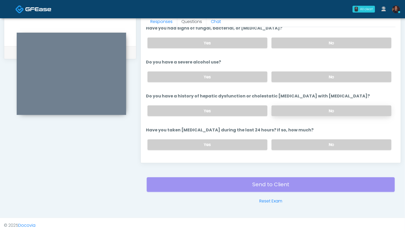
click at [336, 110] on label "No" at bounding box center [332, 110] width 120 height 11
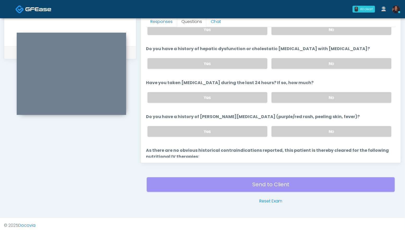
scroll to position [110, 0]
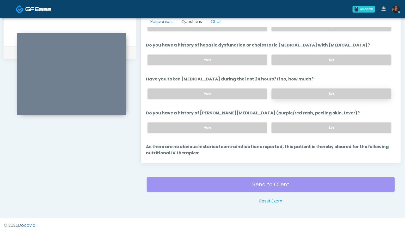
click at [334, 93] on label "No" at bounding box center [332, 93] width 120 height 11
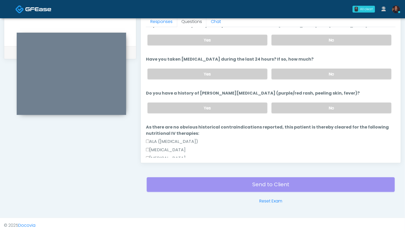
scroll to position [131, 0]
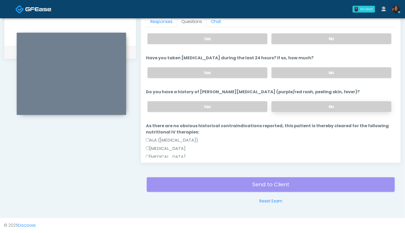
click at [340, 105] on label "No" at bounding box center [332, 106] width 120 height 11
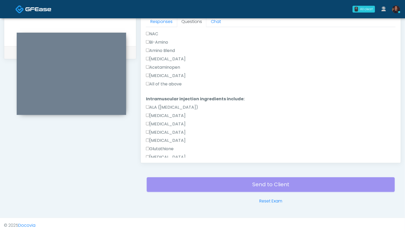
scroll to position [566, 0]
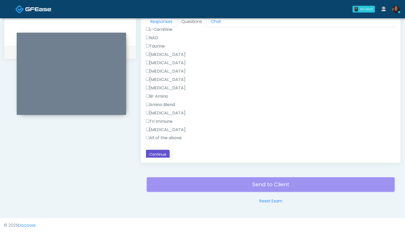
click at [152, 153] on button "Continue" at bounding box center [158, 155] width 24 height 10
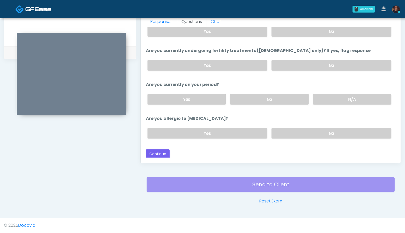
scroll to position [0, 0]
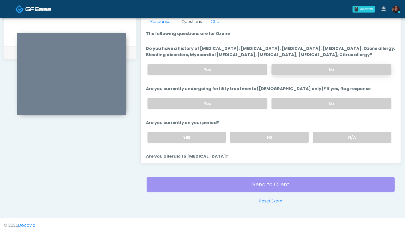
click at [360, 70] on label "No" at bounding box center [332, 69] width 120 height 11
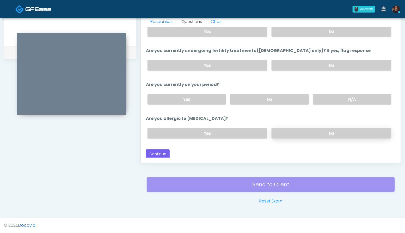
click at [343, 132] on label "No" at bounding box center [332, 133] width 120 height 11
click at [160, 151] on button "Continue" at bounding box center [158, 154] width 24 height 10
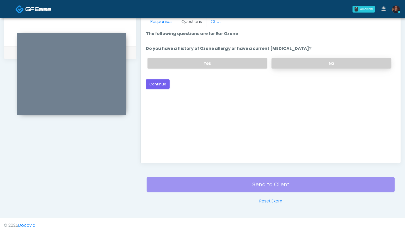
click at [361, 65] on label "No" at bounding box center [332, 63] width 120 height 11
click at [161, 83] on button "Continue" at bounding box center [158, 84] width 24 height 10
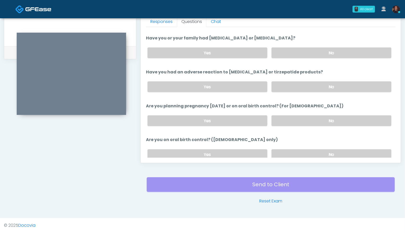
scroll to position [287, 0]
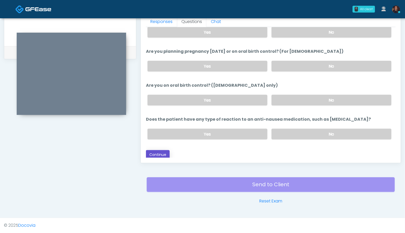
click at [153, 150] on button "Continue" at bounding box center [158, 155] width 24 height 10
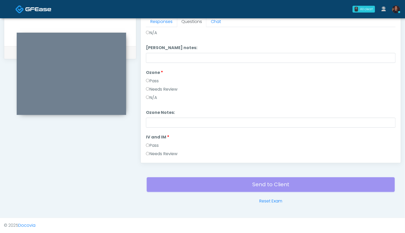
scroll to position [0, 0]
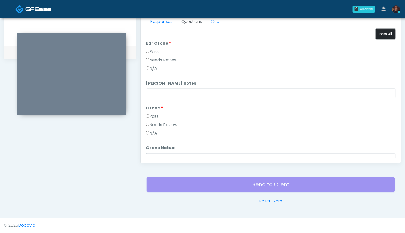
click at [383, 36] on button "Pass All" at bounding box center [386, 34] width 20 height 10
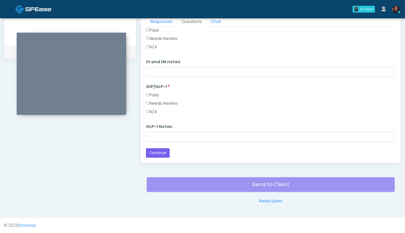
click at [156, 110] on label "N/A" at bounding box center [151, 111] width 11 height 6
click at [161, 152] on button "Continue" at bounding box center [158, 153] width 24 height 10
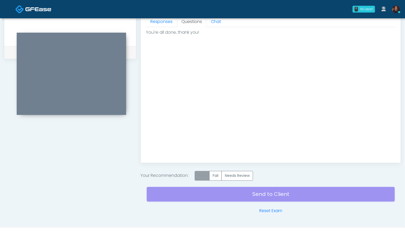
click at [201, 178] on label "Pass" at bounding box center [202, 176] width 15 height 10
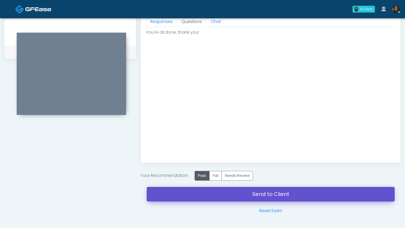
click at [172, 192] on link "Send to Client" at bounding box center [271, 194] width 248 height 15
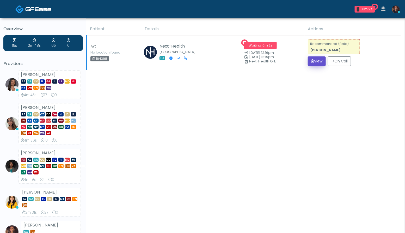
click at [310, 63] on button "View" at bounding box center [317, 61] width 18 height 10
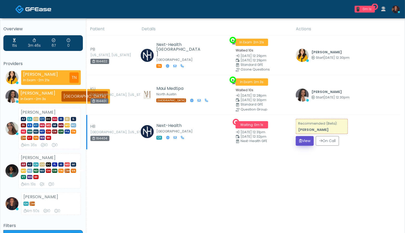
click at [304, 139] on button "View" at bounding box center [305, 141] width 18 height 10
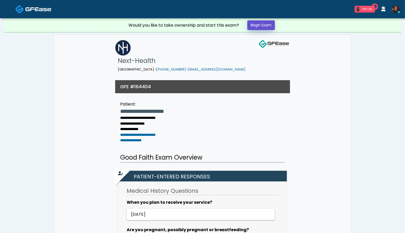
click at [270, 25] on link "Begin Exam" at bounding box center [261, 25] width 28 height 10
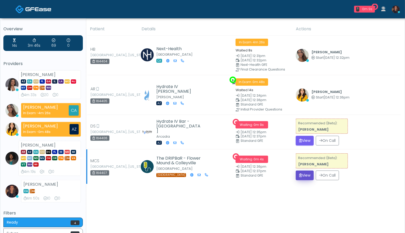
click at [301, 171] on button "View" at bounding box center [305, 175] width 18 height 10
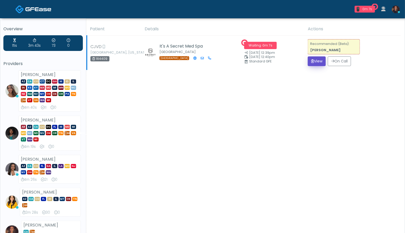
click at [312, 60] on icon "submit" at bounding box center [312, 61] width 3 height 4
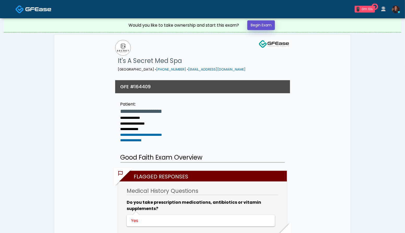
click at [263, 25] on link "Begin Exam" at bounding box center [261, 25] width 28 height 10
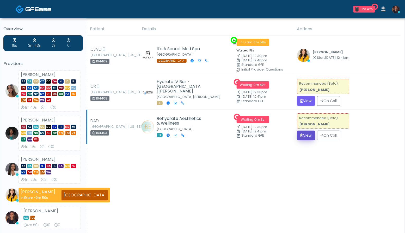
click at [301, 135] on icon "submit" at bounding box center [302, 135] width 3 height 4
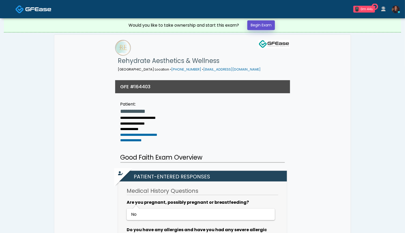
click at [269, 26] on link "Begin Exam" at bounding box center [261, 25] width 28 height 10
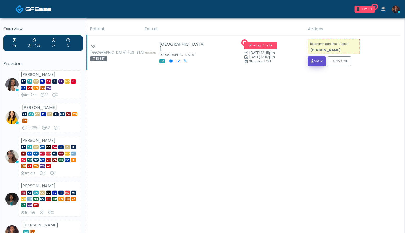
click at [315, 62] on button "View" at bounding box center [317, 61] width 18 height 10
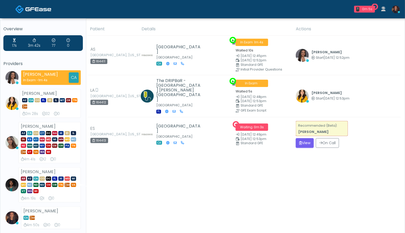
click at [304, 138] on button "View" at bounding box center [305, 143] width 18 height 10
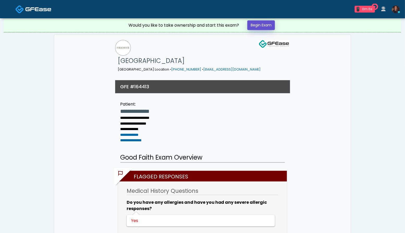
click at [269, 24] on link "Begin Exam" at bounding box center [261, 25] width 28 height 10
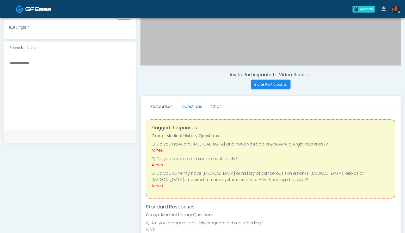
scroll to position [152, 0]
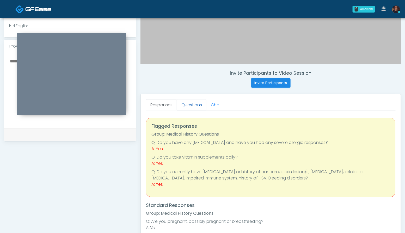
click at [190, 105] on link "Questions" at bounding box center [191, 104] width 29 height 11
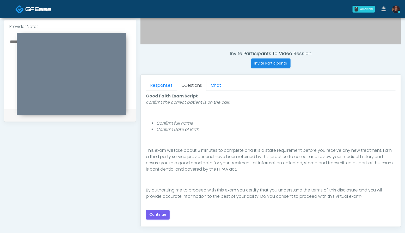
scroll to position [172, 0]
click at [161, 212] on button "Continue" at bounding box center [158, 214] width 24 height 10
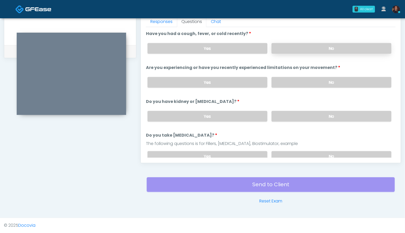
click at [319, 45] on label "No" at bounding box center [332, 48] width 120 height 11
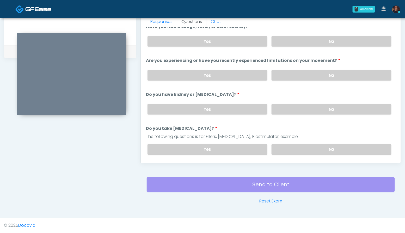
scroll to position [8, 0]
click at [326, 72] on label "No" at bounding box center [332, 74] width 120 height 11
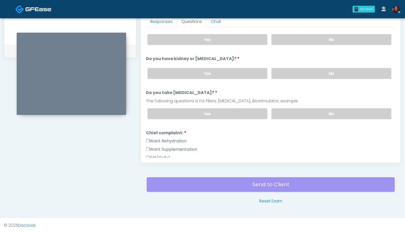
scroll to position [45, 0]
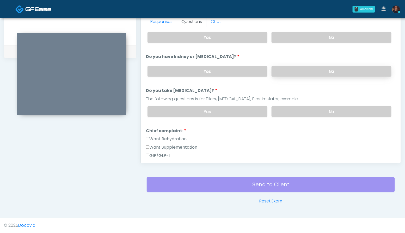
click at [329, 70] on label "No" at bounding box center [332, 71] width 120 height 11
click at [328, 111] on label "No" at bounding box center [332, 111] width 120 height 11
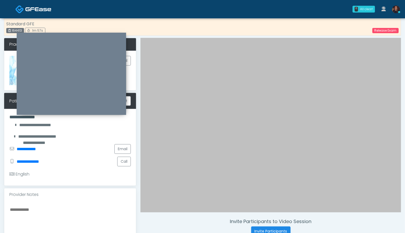
scroll to position [0, 0]
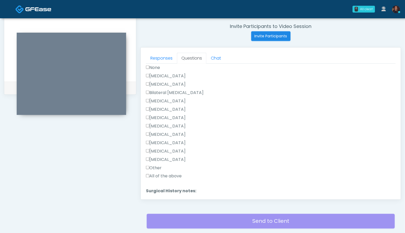
scroll to position [200, 0]
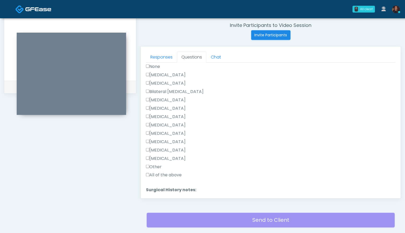
type textarea "**********"
click at [175, 80] on label "Hysterectomy" at bounding box center [166, 83] width 40 height 6
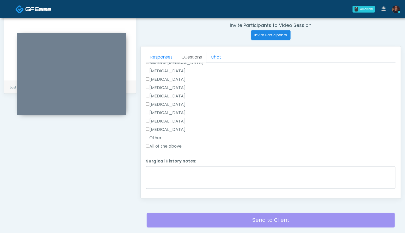
scroll to position [289, 0]
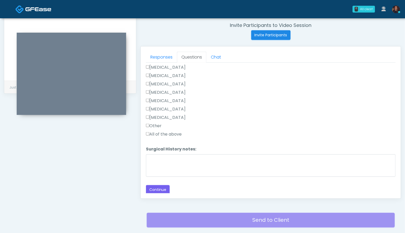
click at [173, 134] on label "All of the above" at bounding box center [164, 134] width 36 height 6
click at [167, 133] on label "All of the above" at bounding box center [164, 134] width 36 height 6
click at [157, 124] on label "Other" at bounding box center [154, 126] width 16 height 6
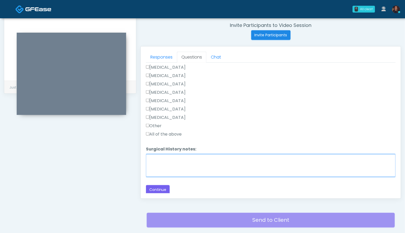
click at [171, 167] on textarea "Surgical History notes:" at bounding box center [271, 165] width 250 height 22
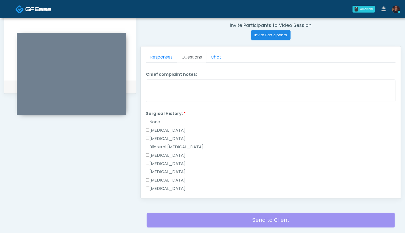
scroll to position [178, 0]
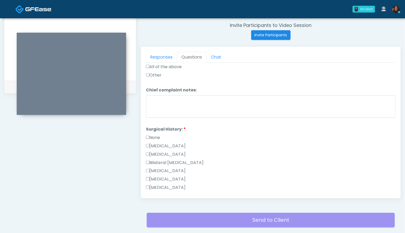
type textarea "**********"
click at [167, 154] on label "Hysterectomy" at bounding box center [166, 154] width 40 height 6
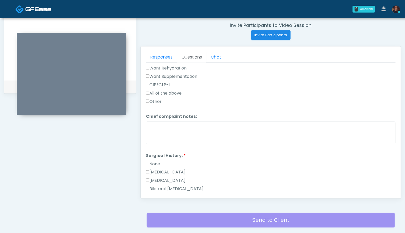
scroll to position [148, 0]
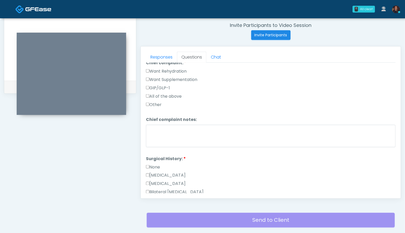
click at [165, 69] on label "Want Rehydration" at bounding box center [166, 71] width 41 height 6
click at [168, 79] on label "Want Supplementation" at bounding box center [171, 79] width 51 height 6
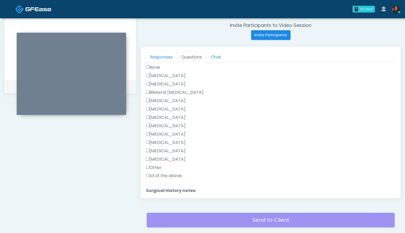
scroll to position [289, 0]
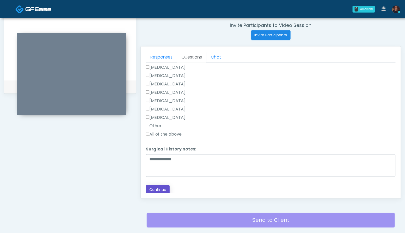
click at [163, 186] on button "Continue" at bounding box center [158, 190] width 24 height 10
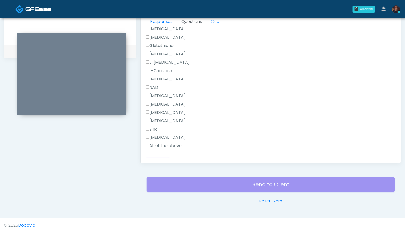
scroll to position [298, 0]
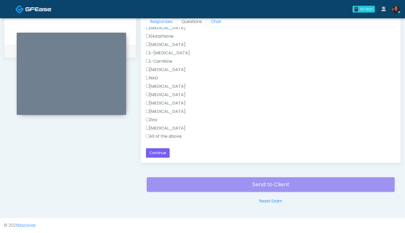
click at [175, 137] on label "All of the above" at bounding box center [164, 136] width 36 height 6
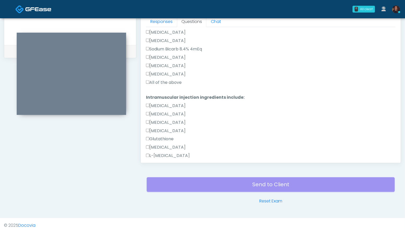
scroll to position [195, 0]
click at [175, 83] on label "All of the above" at bounding box center [164, 83] width 36 height 6
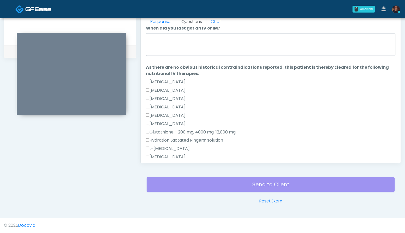
scroll to position [0, 0]
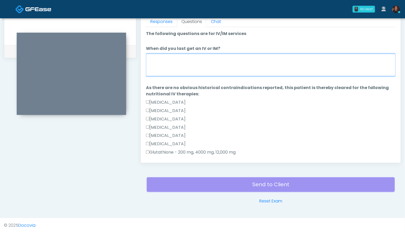
click at [198, 65] on textarea "When did you last get an IV or IM?" at bounding box center [271, 65] width 250 height 22
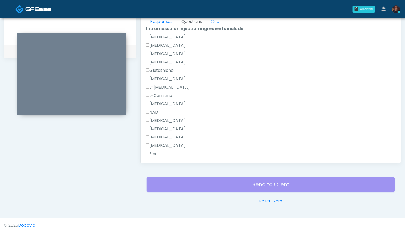
scroll to position [298, 0]
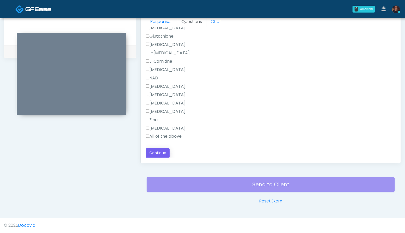
type textarea "****"
click at [159, 149] on button "Continue" at bounding box center [158, 153] width 24 height 10
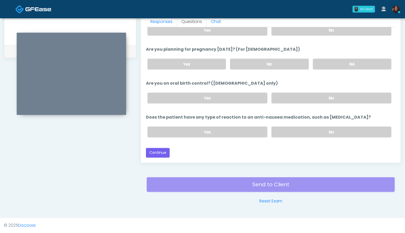
scroll to position [287, 0]
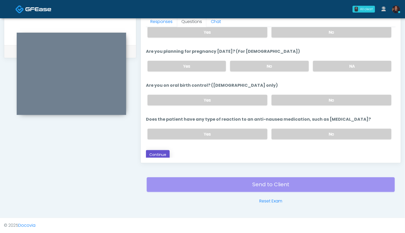
click at [159, 150] on button "Continue" at bounding box center [158, 155] width 24 height 10
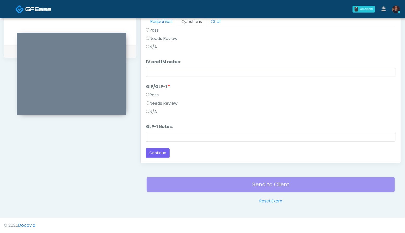
scroll to position [0, 0]
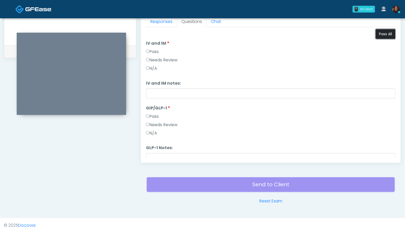
click at [386, 34] on button "Pass All" at bounding box center [386, 34] width 20 height 10
click at [152, 132] on label "N/A" at bounding box center [151, 133] width 11 height 6
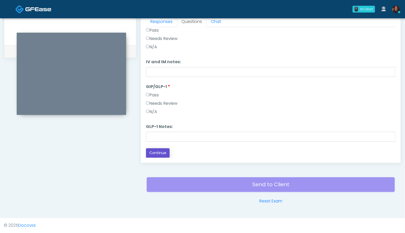
click at [159, 154] on button "Continue" at bounding box center [158, 153] width 24 height 10
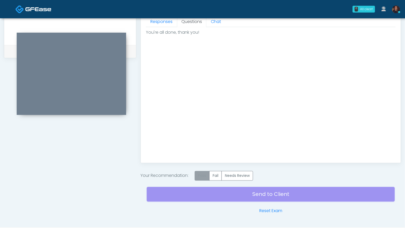
click at [201, 179] on label "Pass" at bounding box center [202, 176] width 15 height 10
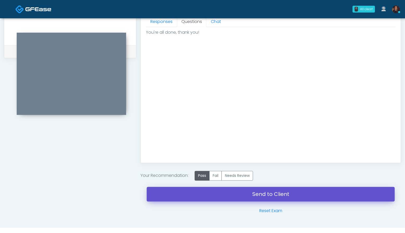
click at [172, 198] on link "Send to Client" at bounding box center [271, 194] width 248 height 15
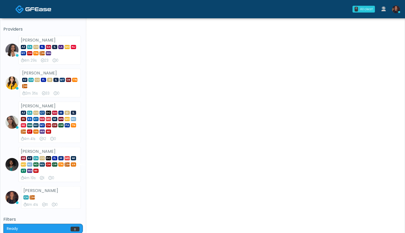
scroll to position [40, 0]
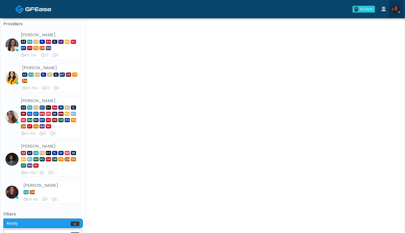
click at [395, 9] on img at bounding box center [396, 9] width 8 height 8
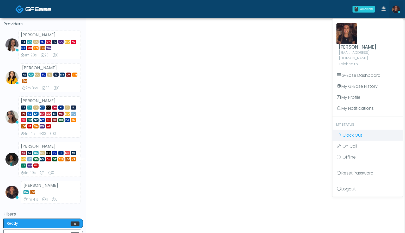
click at [357, 132] on span "Clock Out" at bounding box center [353, 135] width 20 height 6
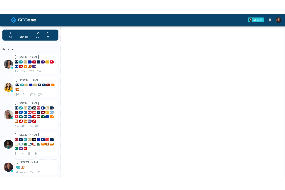
scroll to position [12, 0]
